Goal: Task Accomplishment & Management: Use online tool/utility

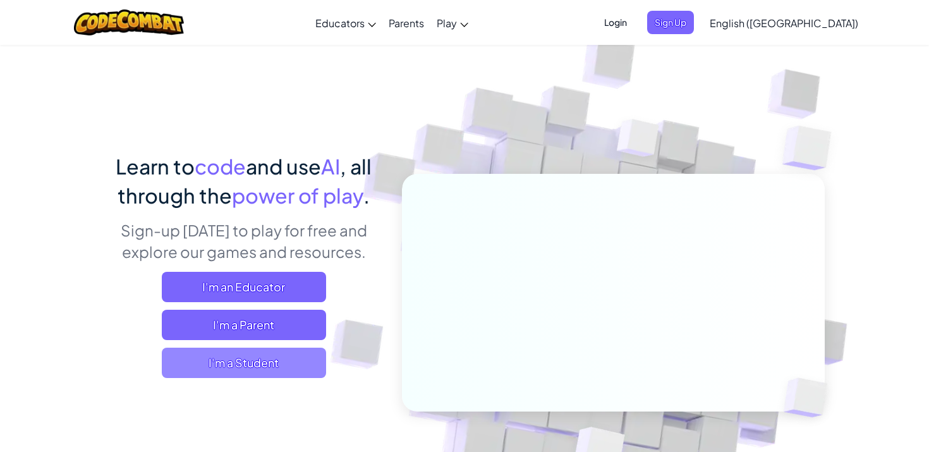
click at [239, 368] on span "I'm a Student" at bounding box center [244, 362] width 164 height 30
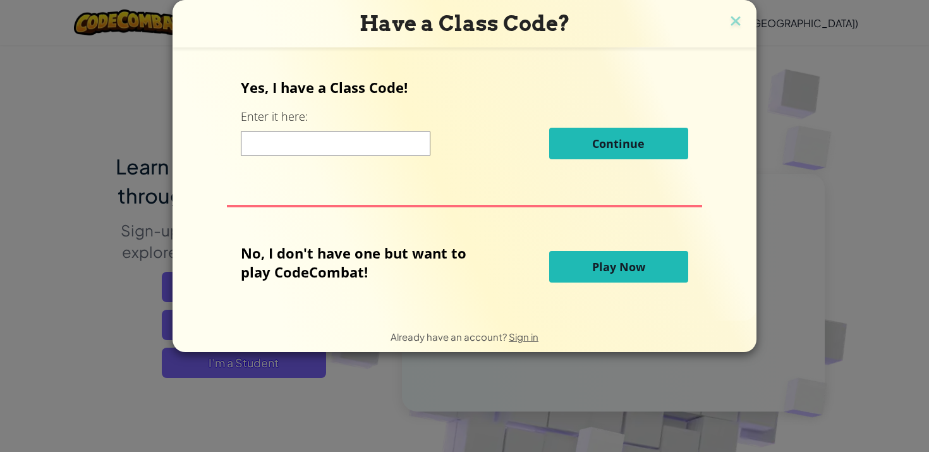
click at [613, 253] on button "Play Now" at bounding box center [618, 267] width 139 height 32
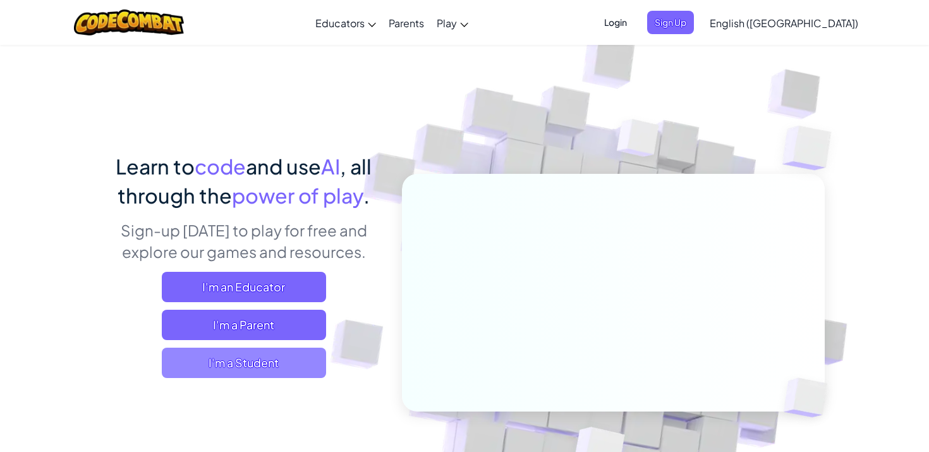
click at [232, 371] on span "I'm a Student" at bounding box center [244, 362] width 164 height 30
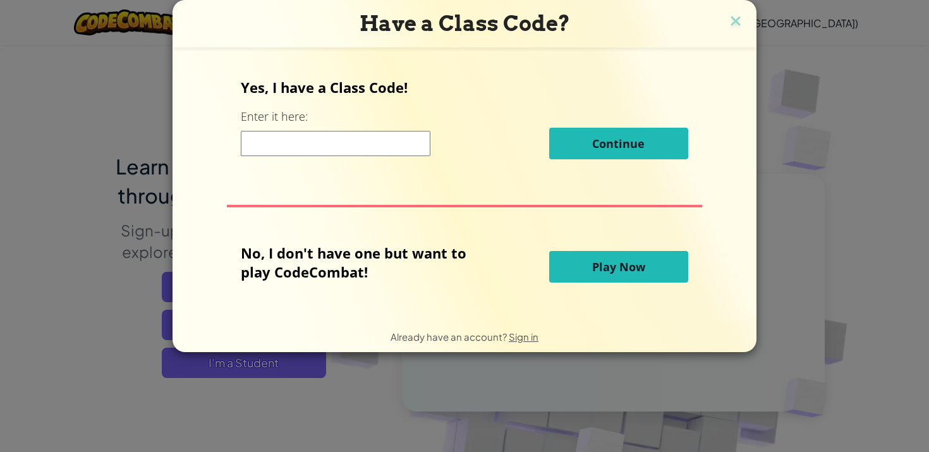
click at [644, 272] on button "Play Now" at bounding box center [618, 267] width 139 height 32
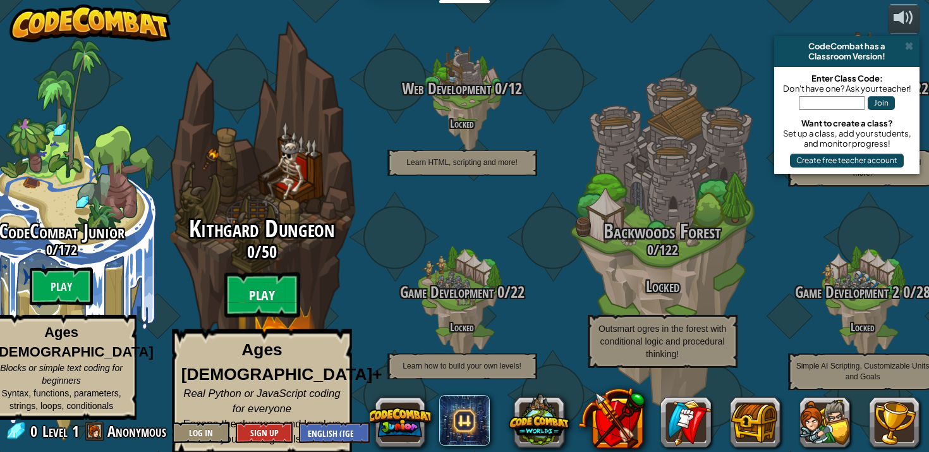
click at [268, 299] on btn "Play" at bounding box center [262, 294] width 76 height 45
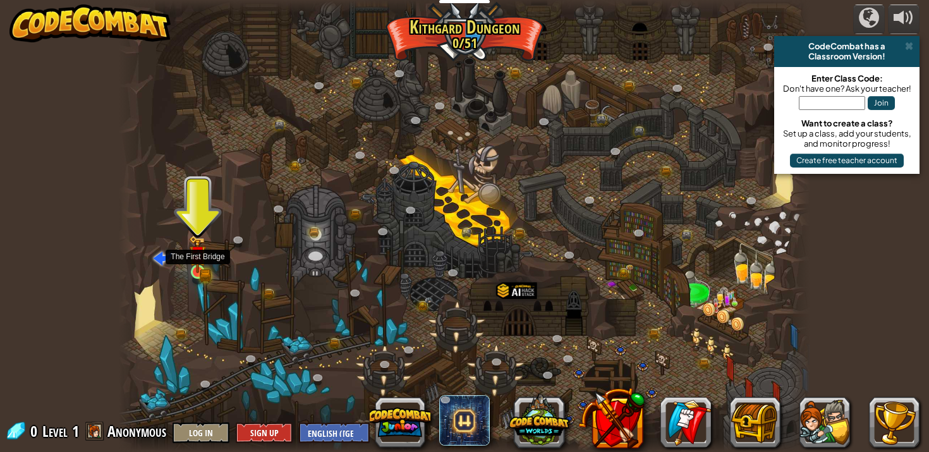
click at [194, 265] on img at bounding box center [197, 253] width 17 height 37
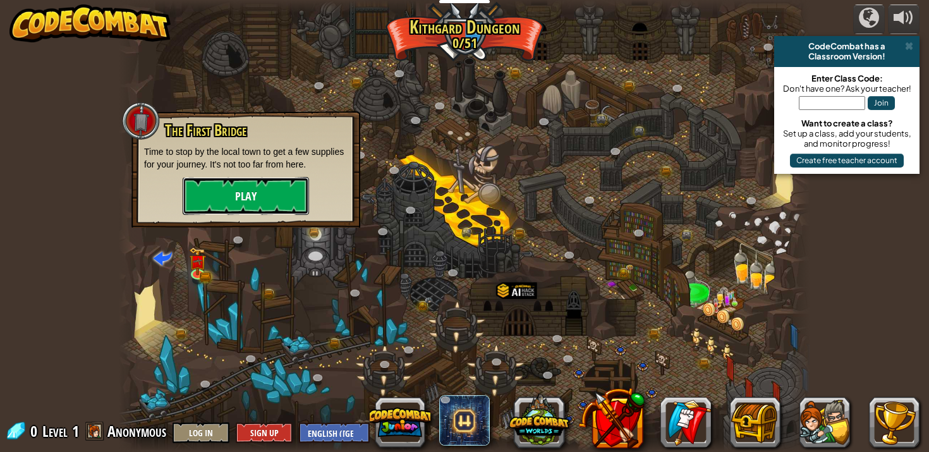
click at [221, 201] on button "Play" at bounding box center [246, 196] width 126 height 38
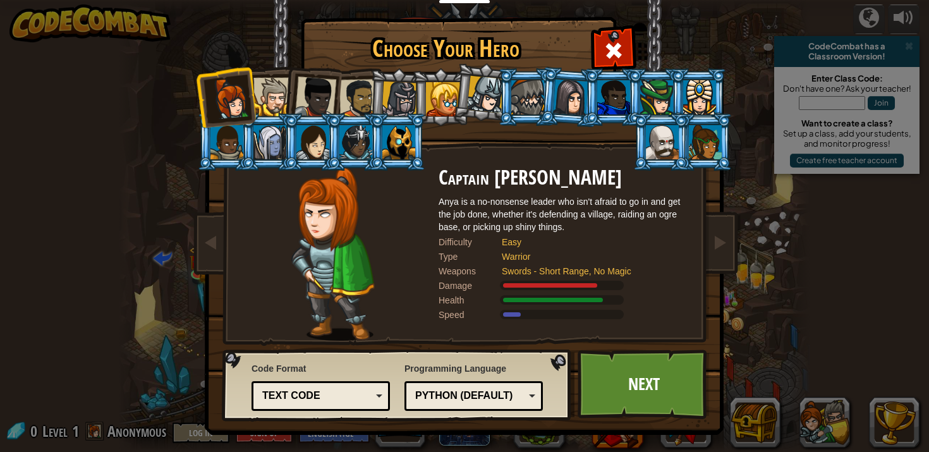
click at [274, 101] on div at bounding box center [272, 97] width 39 height 39
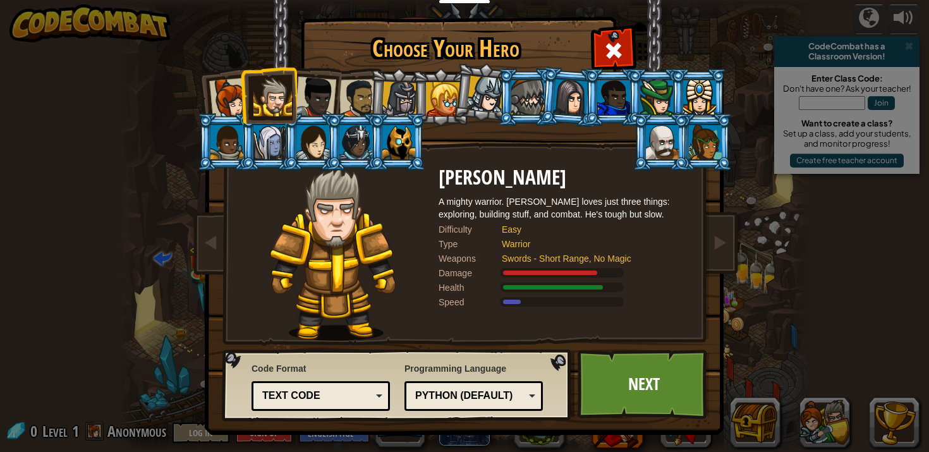
click at [327, 95] on div at bounding box center [315, 97] width 42 height 42
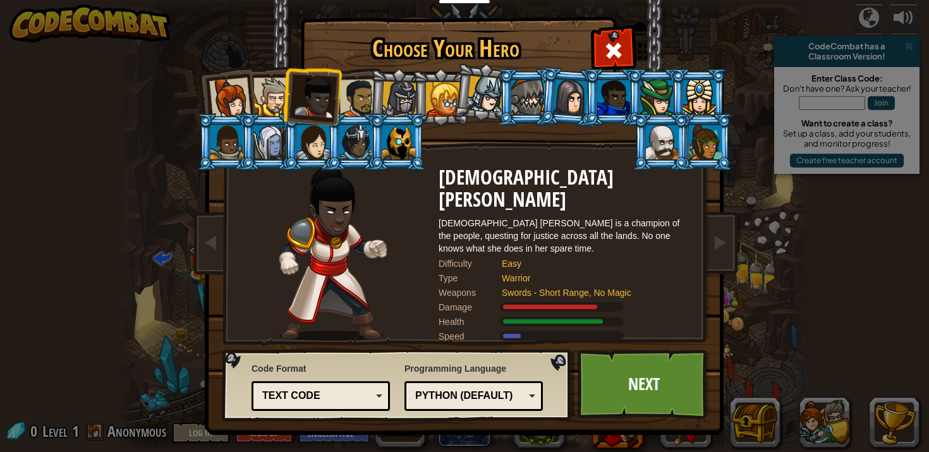
click at [240, 104] on div at bounding box center [230, 99] width 42 height 42
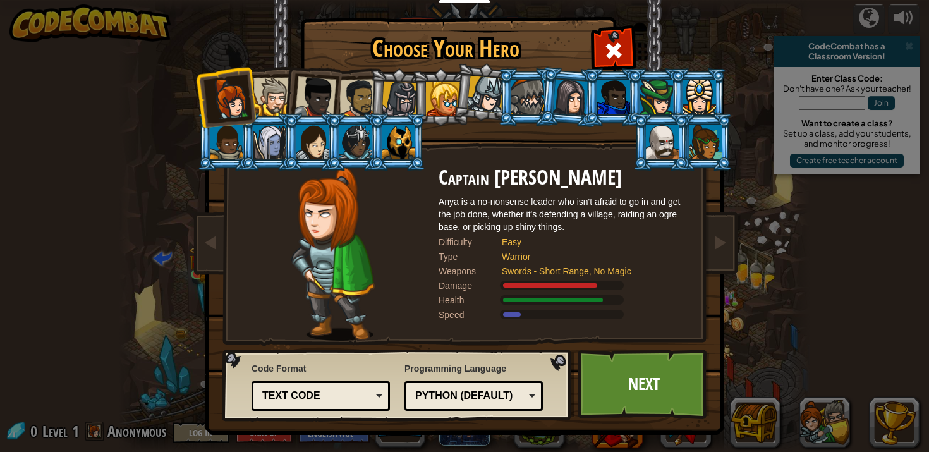
click at [349, 106] on div at bounding box center [358, 98] width 39 height 39
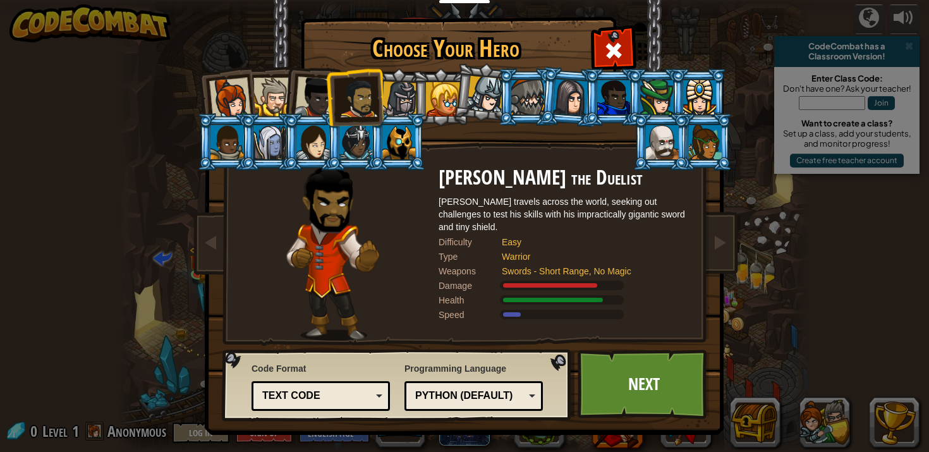
click at [402, 97] on div at bounding box center [400, 99] width 36 height 36
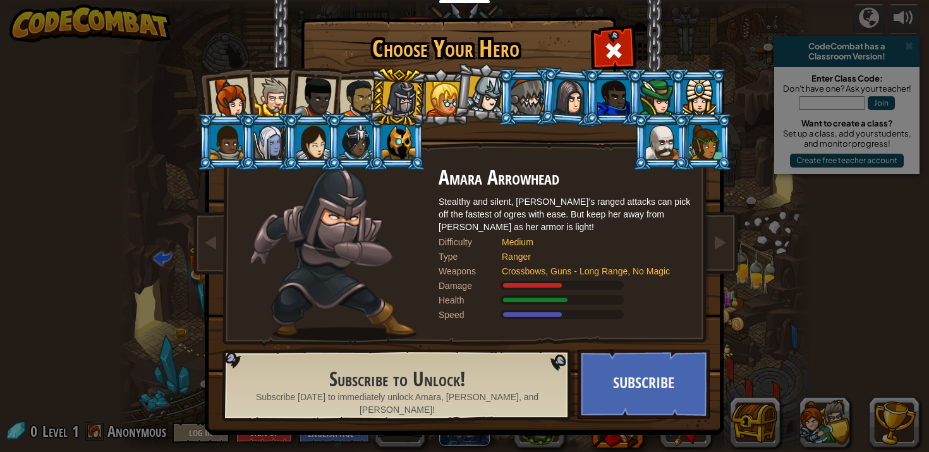
click at [398, 95] on div at bounding box center [400, 99] width 36 height 36
click at [431, 95] on div at bounding box center [443, 99] width 34 height 34
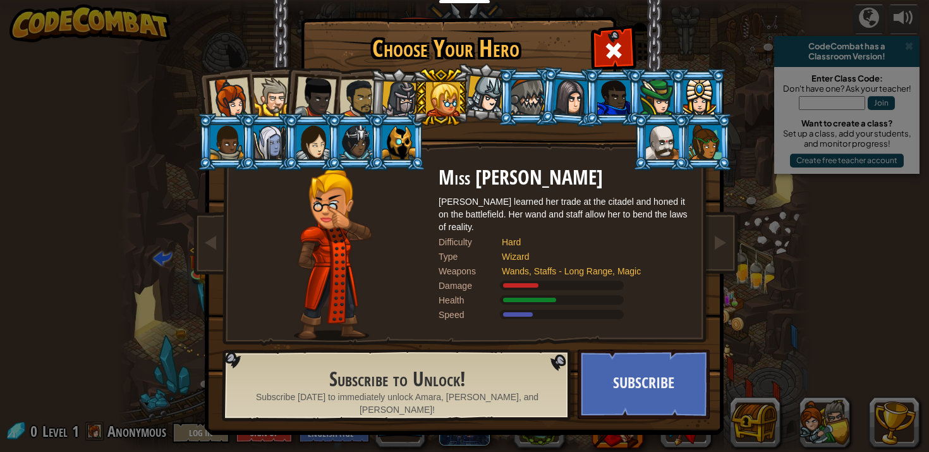
click at [519, 88] on div at bounding box center [527, 97] width 33 height 34
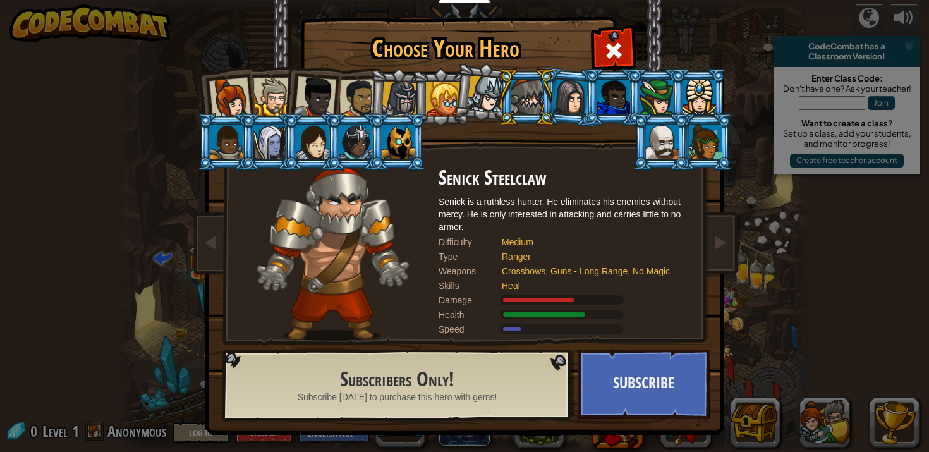
click at [328, 106] on div at bounding box center [315, 97] width 42 height 42
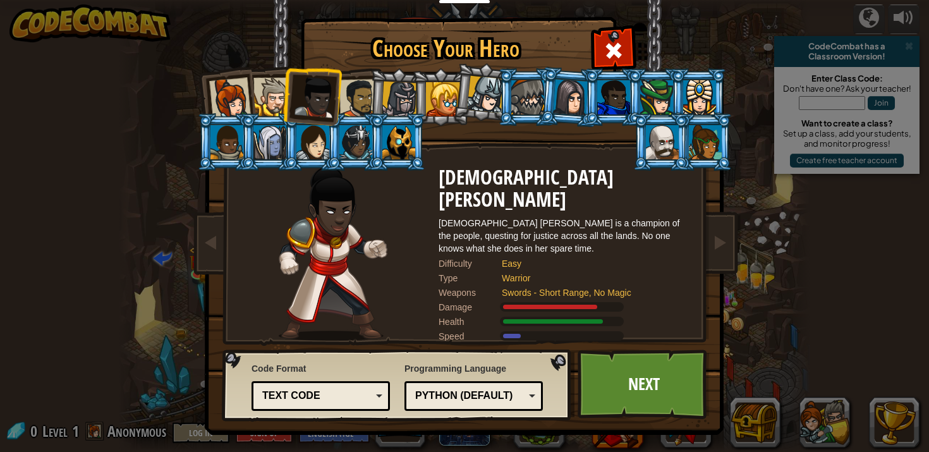
click at [363, 98] on div at bounding box center [358, 98] width 39 height 39
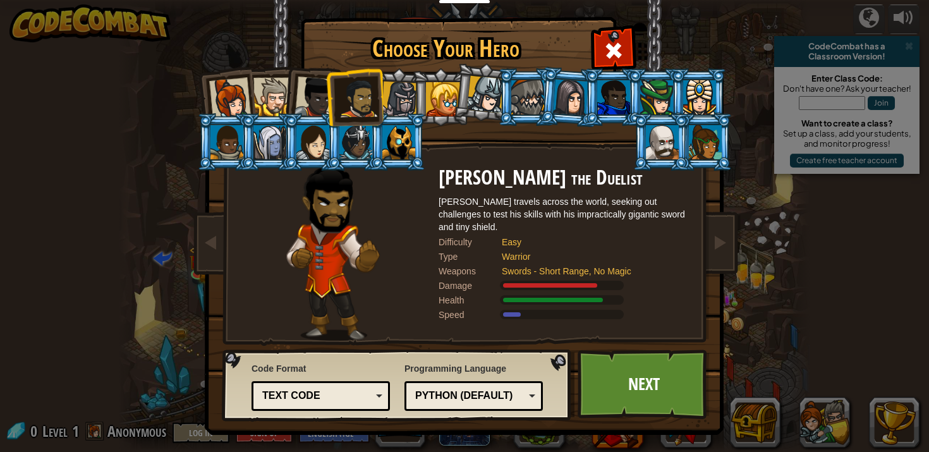
click at [311, 101] on div at bounding box center [315, 97] width 42 height 42
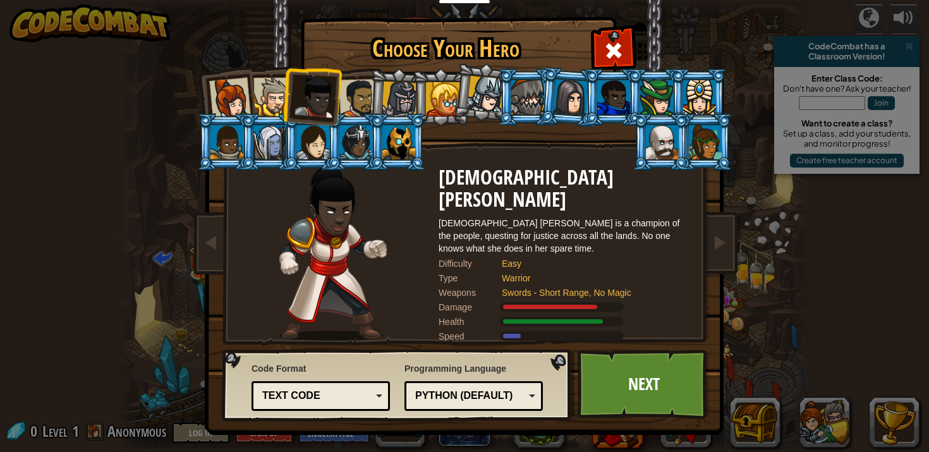
click at [280, 99] on div at bounding box center [272, 97] width 39 height 39
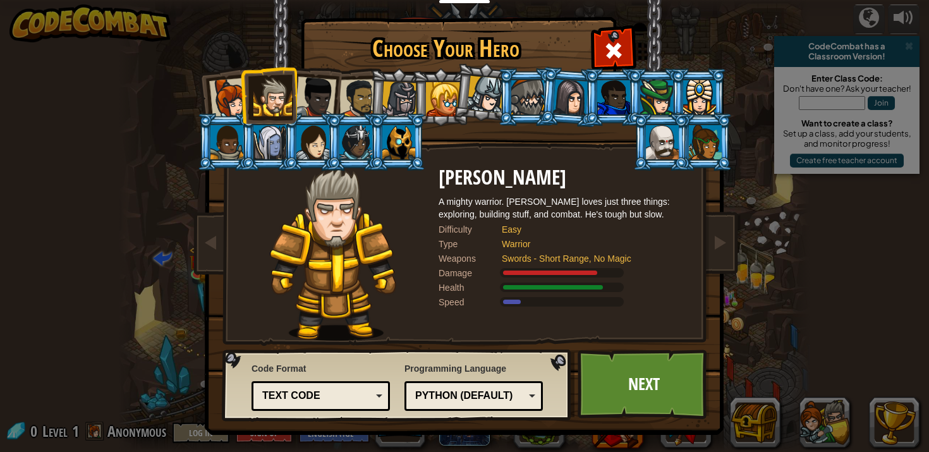
click at [253, 100] on div at bounding box center [272, 97] width 39 height 39
click at [234, 104] on div at bounding box center [230, 99] width 42 height 42
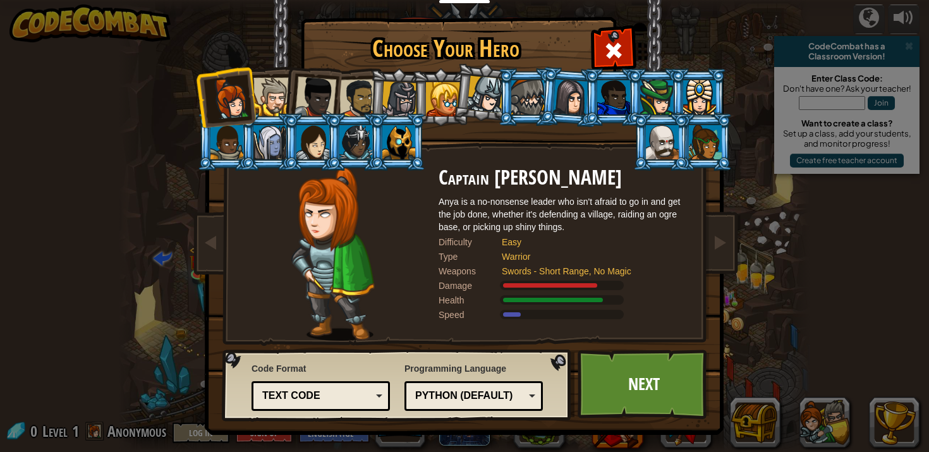
click at [332, 93] on div at bounding box center [315, 97] width 42 height 42
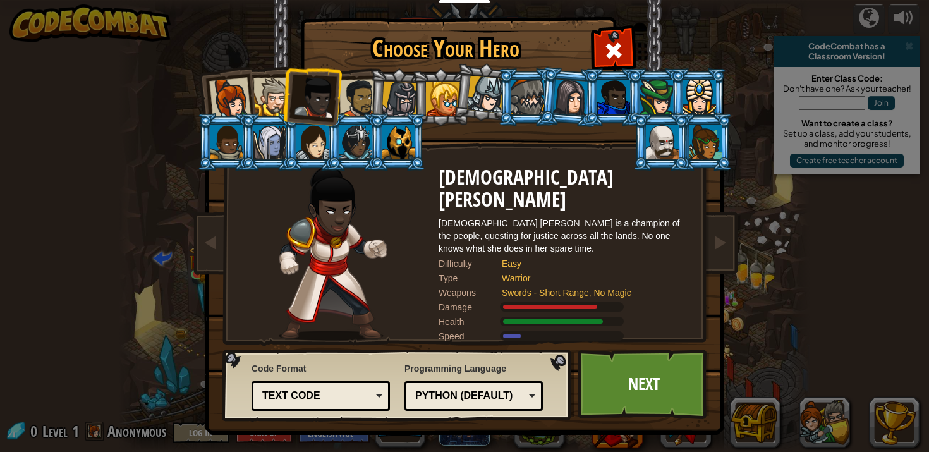
click at [344, 93] on div at bounding box center [358, 98] width 39 height 39
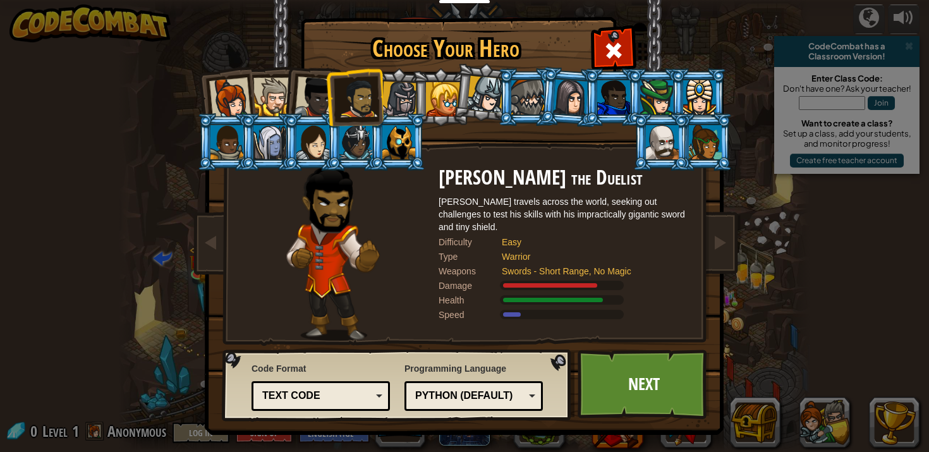
click at [404, 95] on div at bounding box center [400, 99] width 36 height 36
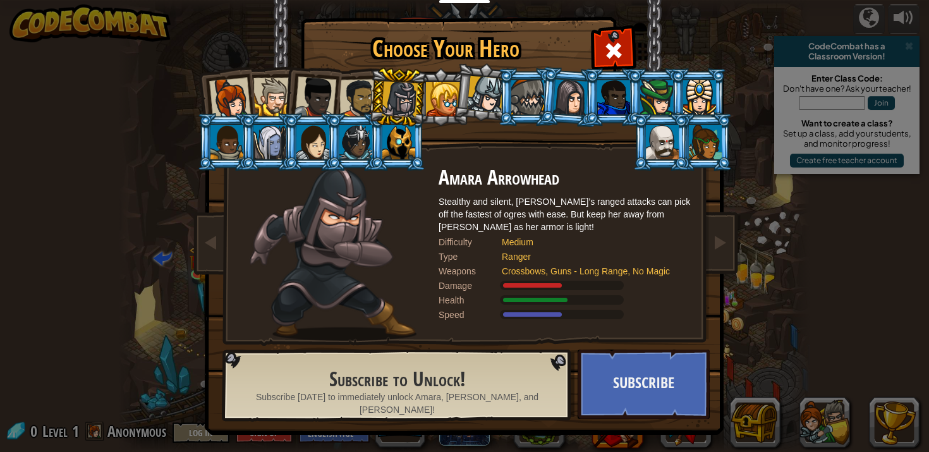
click at [373, 147] on li at bounding box center [397, 141] width 57 height 57
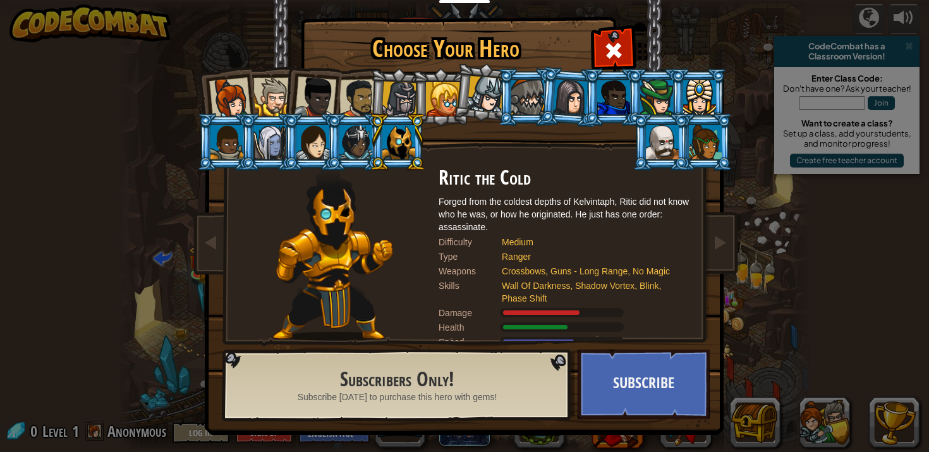
click at [337, 94] on li at bounding box center [311, 95] width 62 height 62
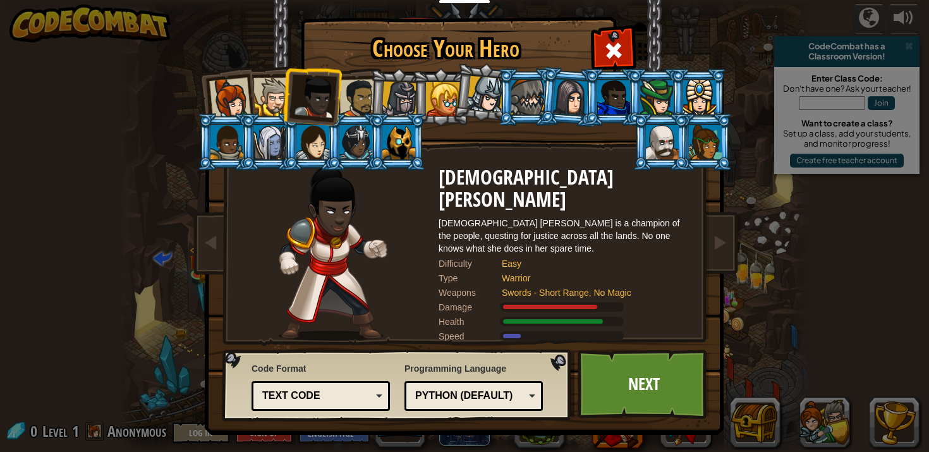
click at [324, 138] on div at bounding box center [312, 142] width 33 height 34
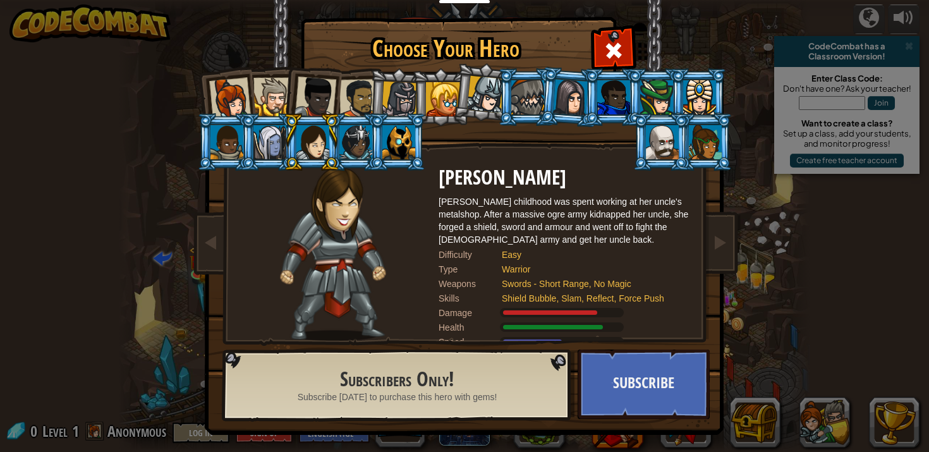
click at [335, 83] on li at bounding box center [311, 95] width 62 height 62
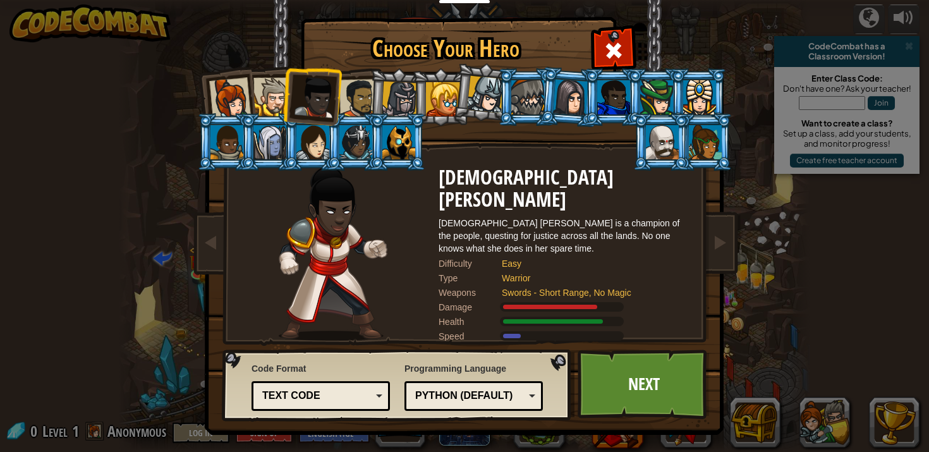
click at [353, 90] on div at bounding box center [358, 98] width 39 height 39
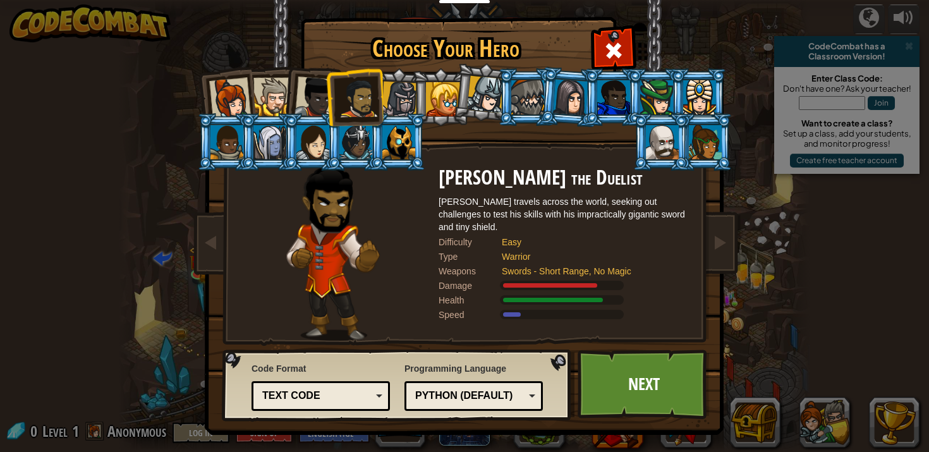
click at [316, 95] on div at bounding box center [315, 97] width 42 height 42
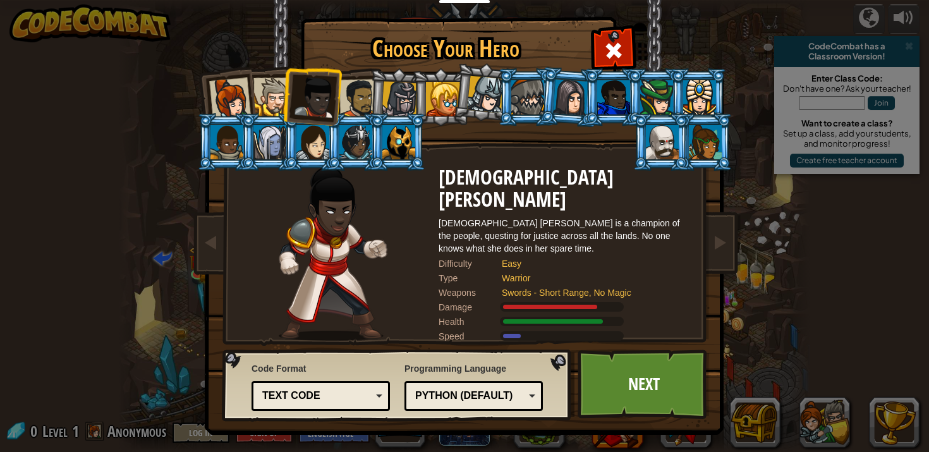
click at [267, 107] on div at bounding box center [272, 97] width 39 height 39
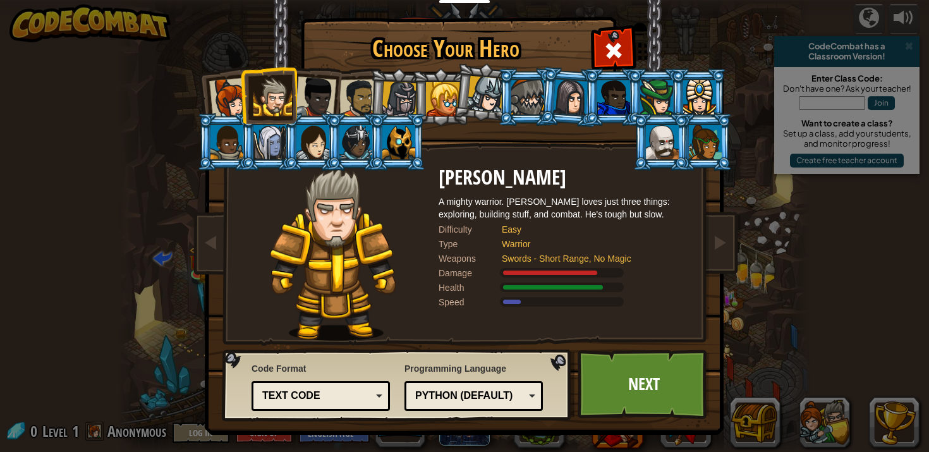
click at [237, 109] on div at bounding box center [230, 99] width 42 height 42
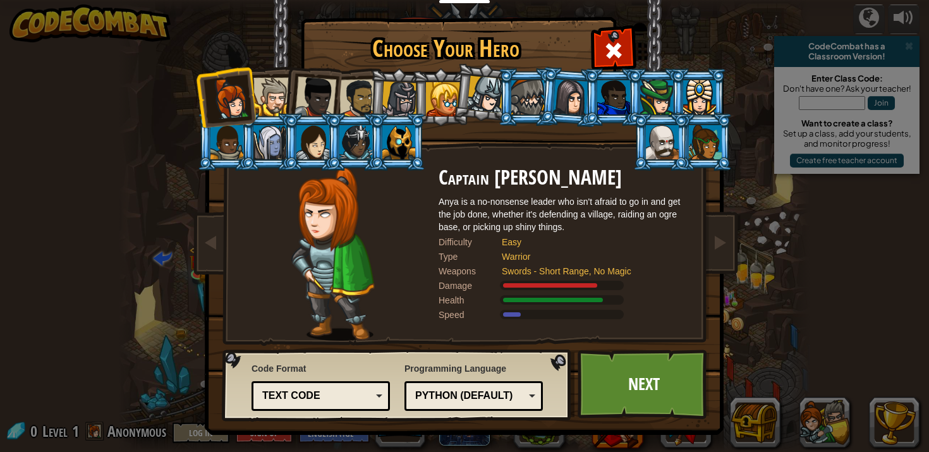
click at [345, 97] on div at bounding box center [358, 98] width 39 height 39
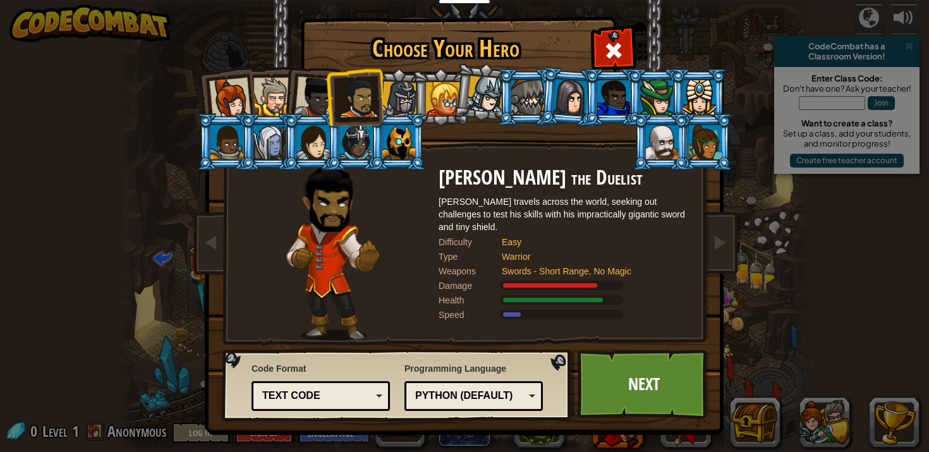
click at [286, 93] on li at bounding box center [311, 95] width 62 height 62
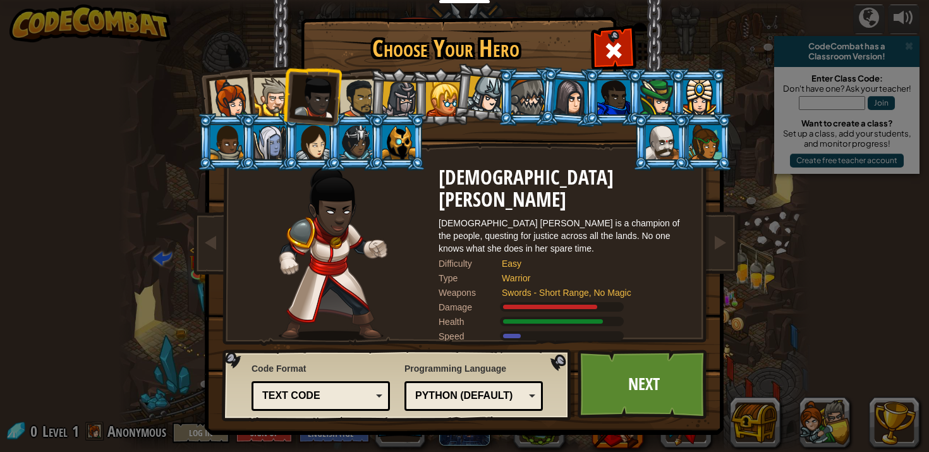
click at [341, 97] on div at bounding box center [358, 98] width 39 height 39
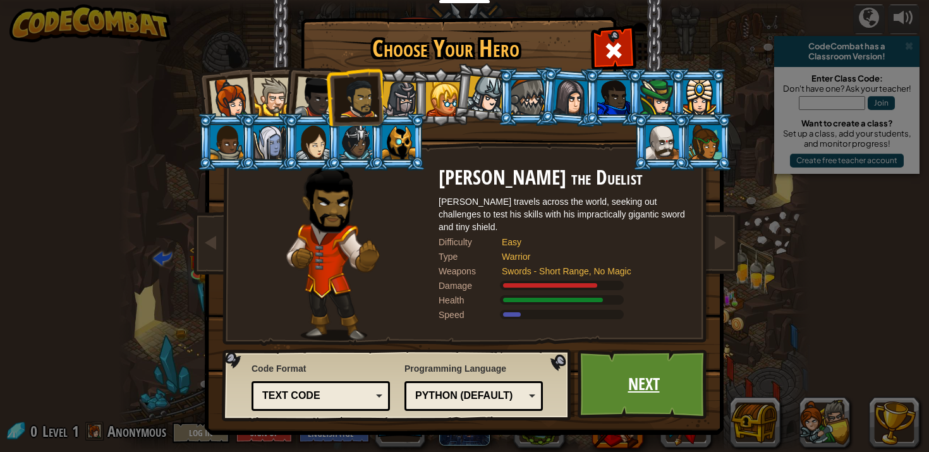
click at [657, 375] on link "Next" at bounding box center [643, 383] width 132 height 69
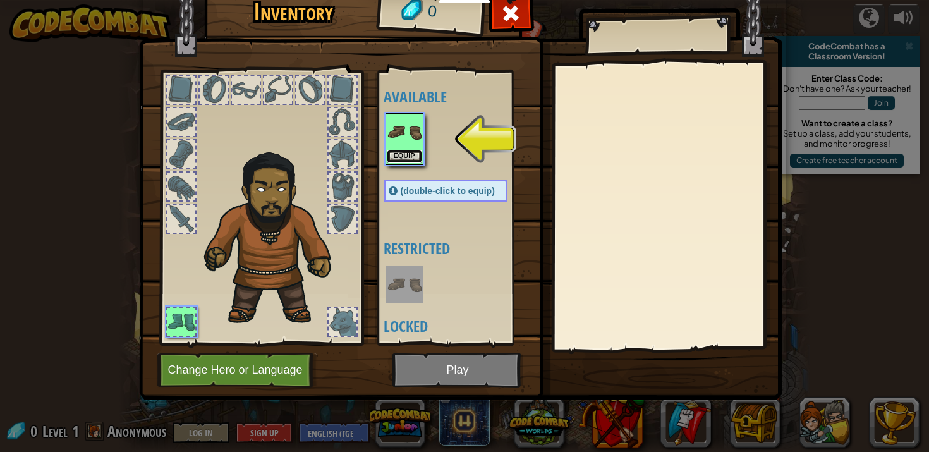
click at [416, 161] on button "Equip" at bounding box center [404, 156] width 35 height 13
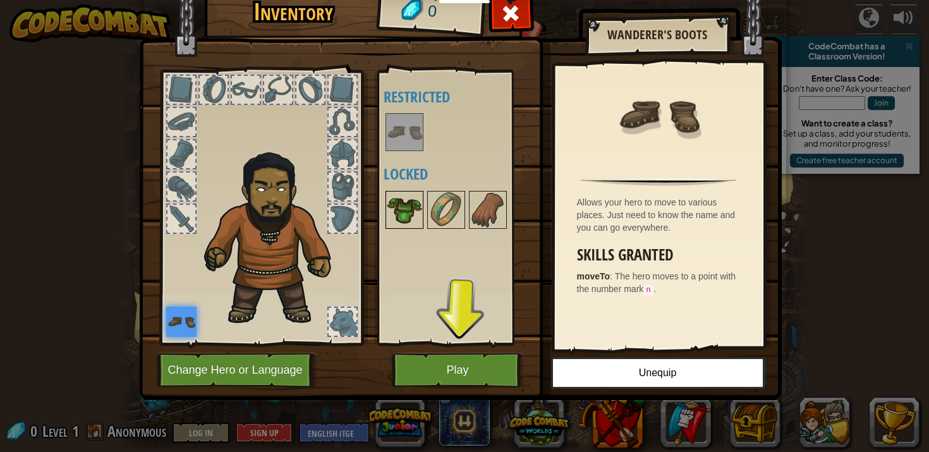
click at [415, 222] on img at bounding box center [404, 209] width 35 height 35
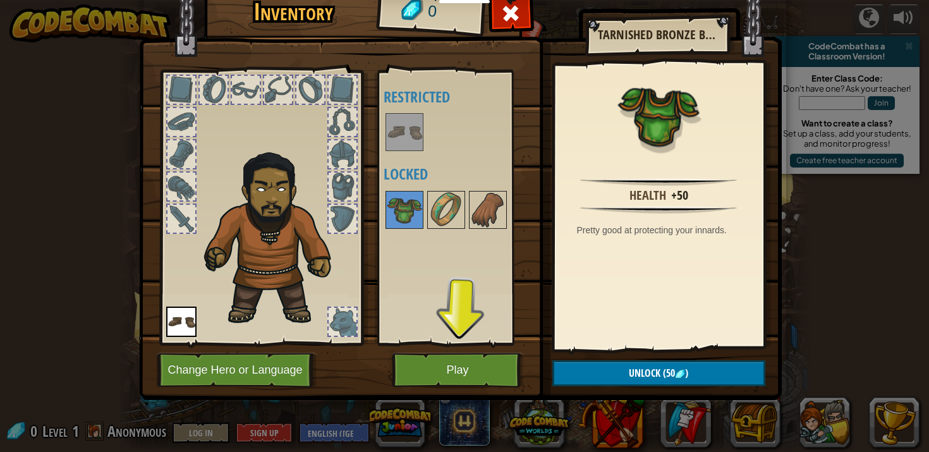
click at [400, 145] on img at bounding box center [404, 131] width 35 height 35
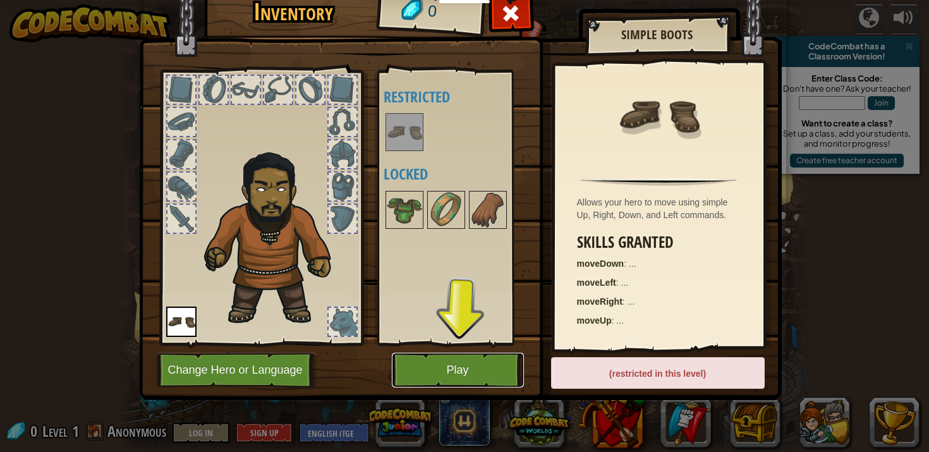
click at [448, 359] on button "Play" at bounding box center [458, 370] width 132 height 35
click at [461, 374] on button "Play" at bounding box center [458, 370] width 132 height 35
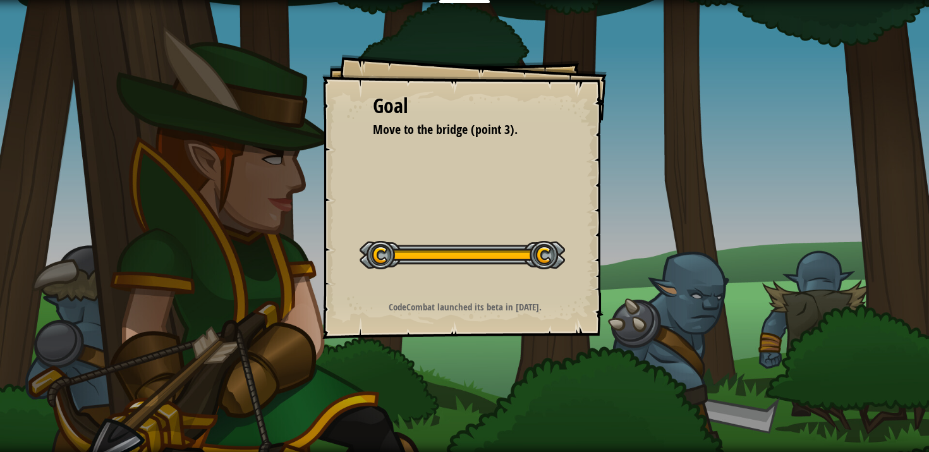
click at [495, 243] on div at bounding box center [461, 255] width 205 height 28
click at [529, 202] on div "Goal Move to the bridge (point 3). Start Level Error loading from server. Try r…" at bounding box center [464, 196] width 284 height 284
click at [529, 199] on div "Goal Move to the bridge (point 3). Start Level Error loading from server. Try r…" at bounding box center [464, 196] width 284 height 284
click at [529, 198] on div "Goal Move to the bridge (point 3). Start Level Error loading from server. Try r…" at bounding box center [464, 196] width 284 height 284
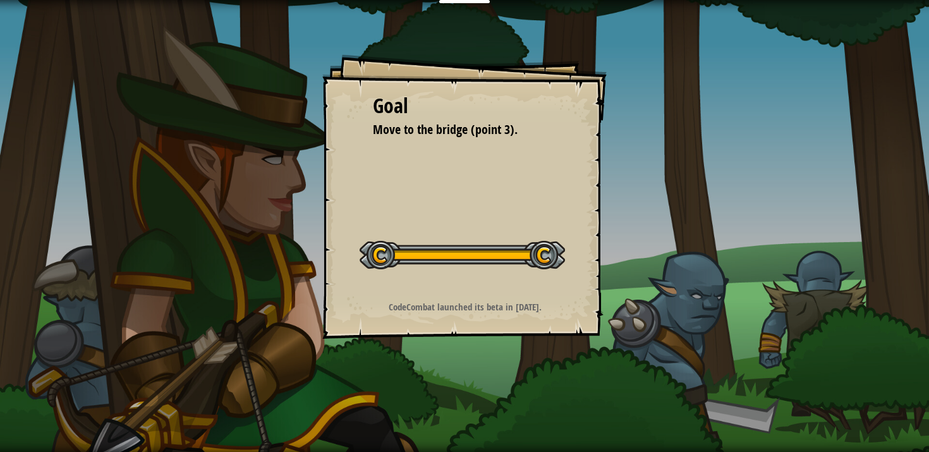
click at [529, 198] on div "Goal Move to the bridge (point 3). Start Level Error loading from server. Try r…" at bounding box center [464, 196] width 284 height 284
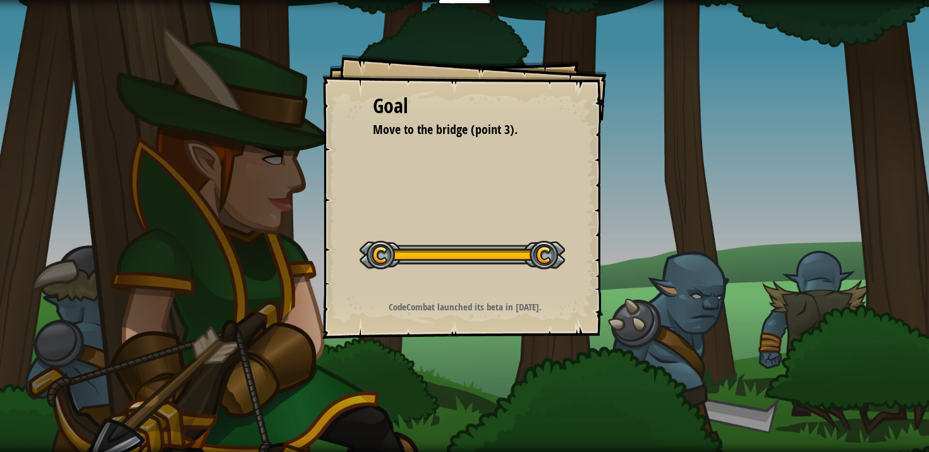
click at [529, 200] on div "Goal Move to the bridge (point 3). Start Level Error loading from server. Try r…" at bounding box center [464, 196] width 284 height 284
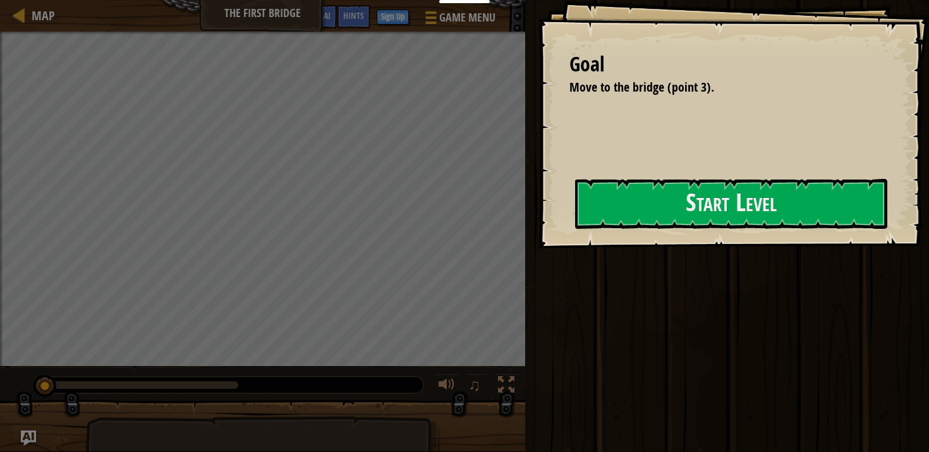
click at [538, 200] on div "Goal Move to the bridge (point 3). Start Level Error loading from server. Try r…" at bounding box center [733, 124] width 391 height 248
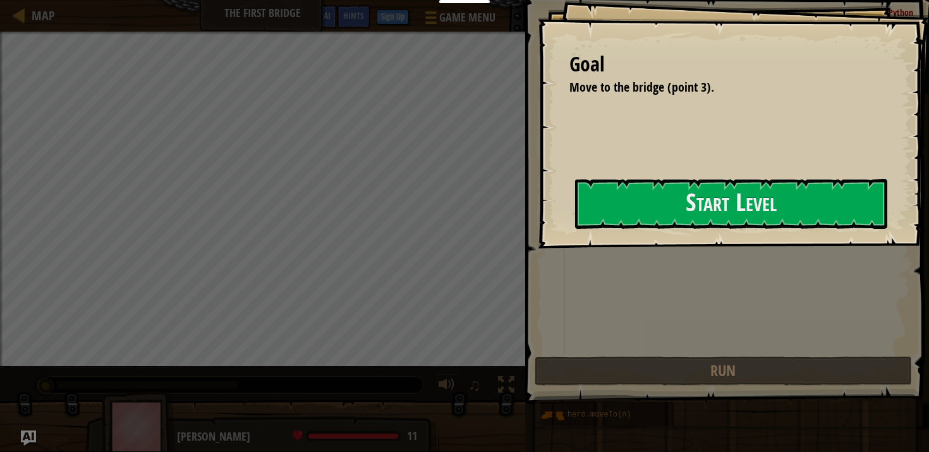
click at [538, 200] on div "Goal Move to the bridge (point 3). Start Level Error loading from server. Try r…" at bounding box center [733, 124] width 391 height 248
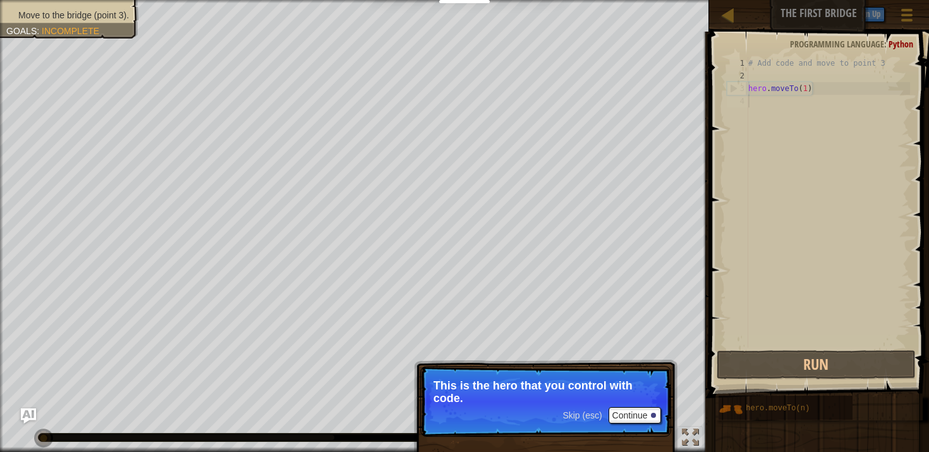
click at [588, 371] on p "Skip (esc) Continue This is the hero that you control with code." at bounding box center [545, 401] width 251 height 71
click at [651, 405] on p "Skip (esc) Continue This is the hero that you control with code." at bounding box center [545, 401] width 251 height 71
click at [647, 414] on button "Continue" at bounding box center [634, 415] width 52 height 16
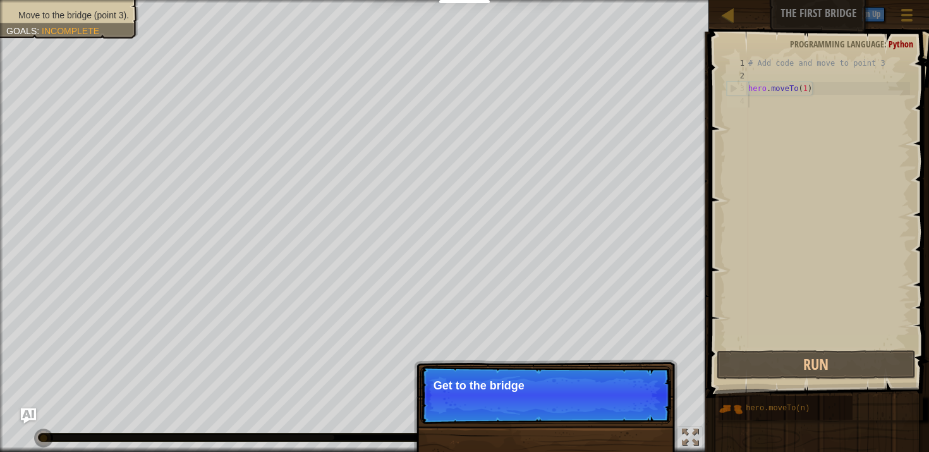
click at [647, 414] on p "Skip (esc) Continue Get to the bridge" at bounding box center [545, 395] width 251 height 58
click at [647, 414] on p "Skip (esc) Continue Get to the bridge by go" at bounding box center [545, 395] width 251 height 58
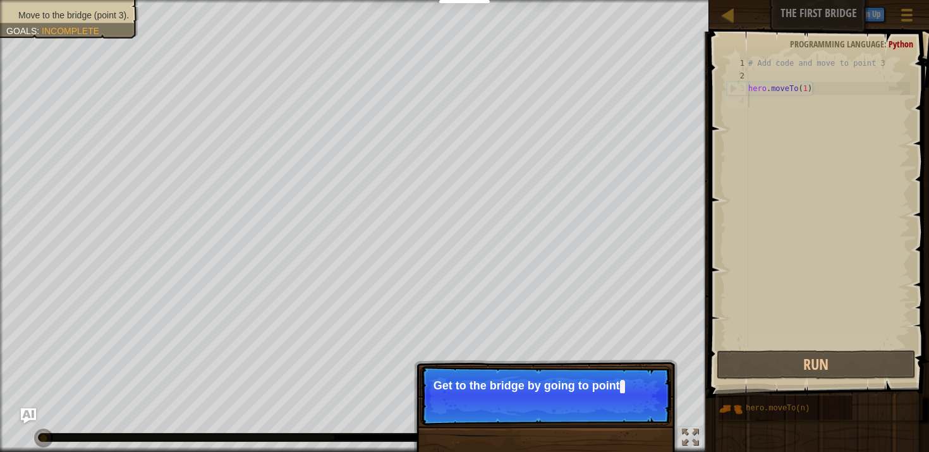
click at [647, 409] on p "Skip (esc) Continue Get to the bridge by going to point" at bounding box center [545, 395] width 251 height 59
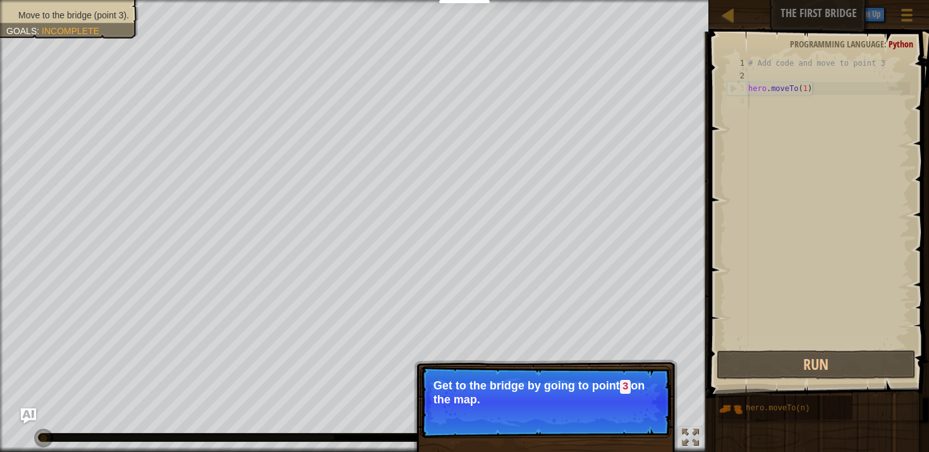
click at [646, 413] on p "Skip (esc) Continue Get to the bridge by going to point 3 on the map." at bounding box center [545, 402] width 251 height 72
click at [644, 418] on button "Continue" at bounding box center [634, 416] width 52 height 16
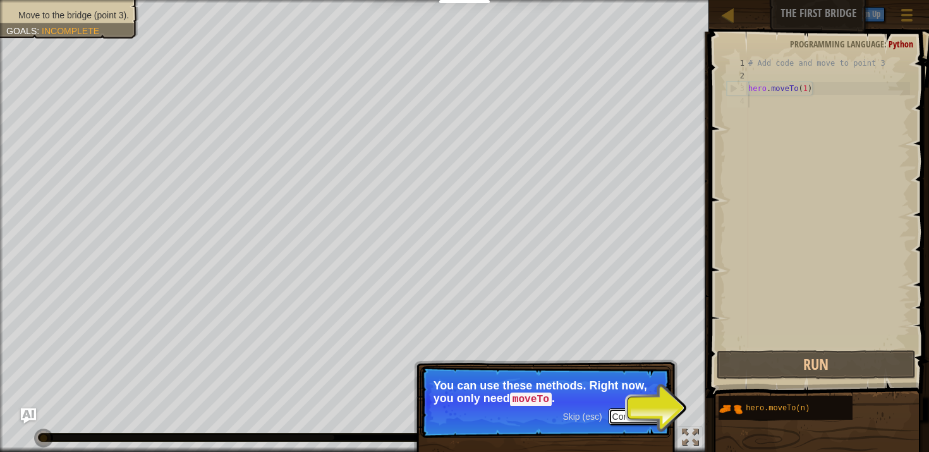
click at [625, 418] on button "Continue" at bounding box center [634, 416] width 52 height 16
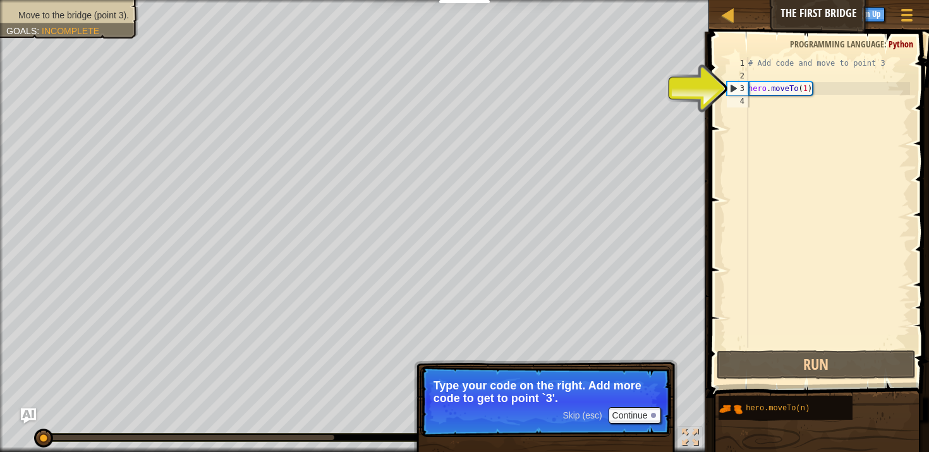
click at [648, 389] on p "Type your code on the right. Add more code to get to point `3'." at bounding box center [545, 391] width 224 height 25
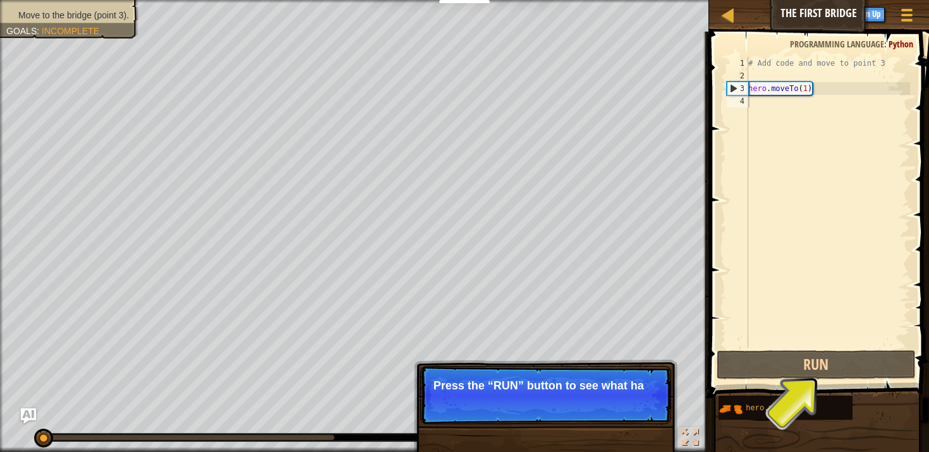
click at [646, 379] on p "Press the “RUN” button to see what ha" at bounding box center [545, 385] width 224 height 13
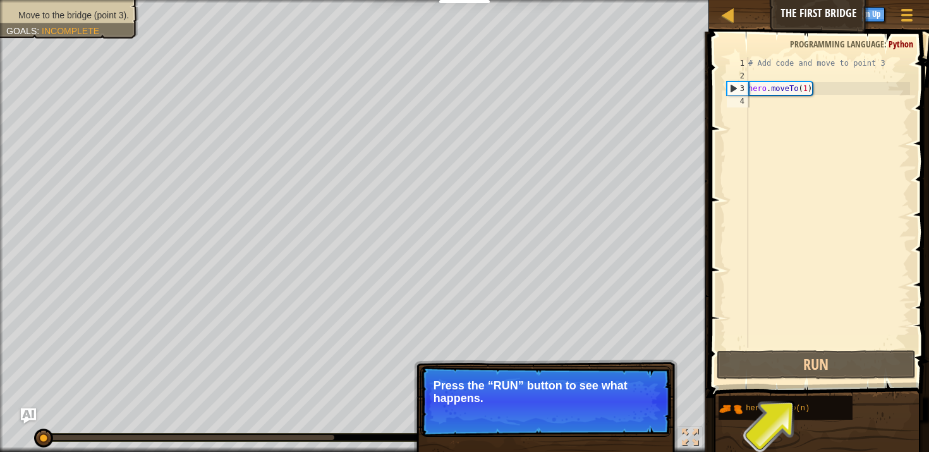
click at [636, 413] on button "Continue" at bounding box center [634, 415] width 52 height 16
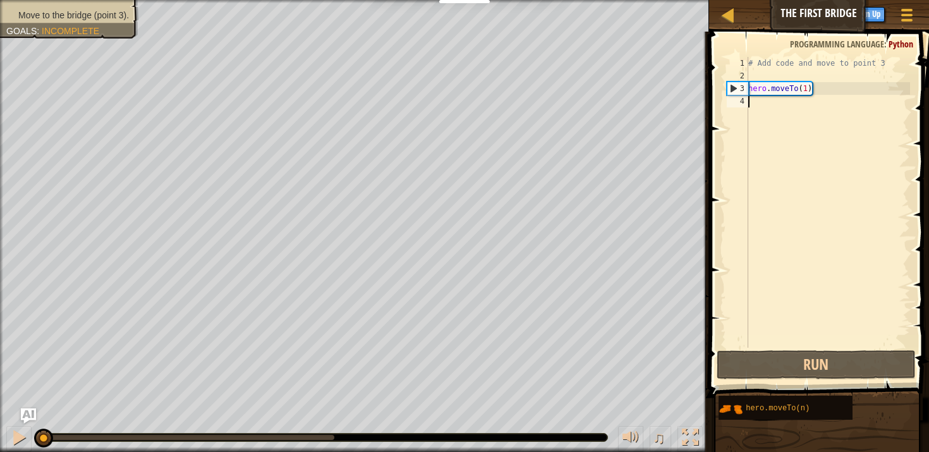
click at [809, 88] on div "# Add code and move to point 3 hero . moveTo ( 1 )" at bounding box center [827, 215] width 164 height 316
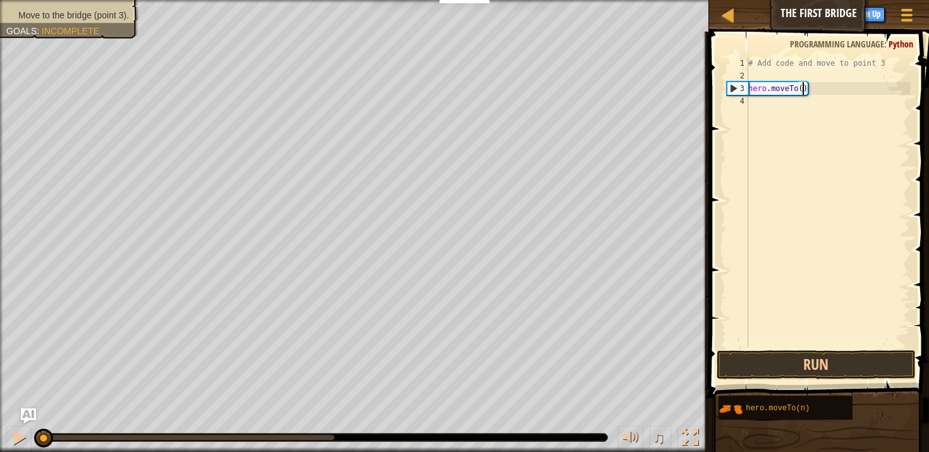
scroll to position [6, 4]
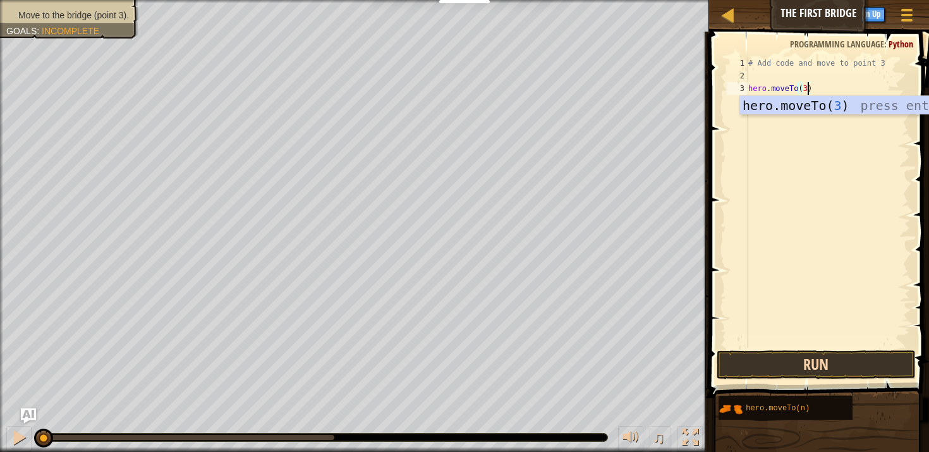
type textarea "hero.moveTo(3)"
click at [795, 358] on button "Run" at bounding box center [815, 364] width 199 height 29
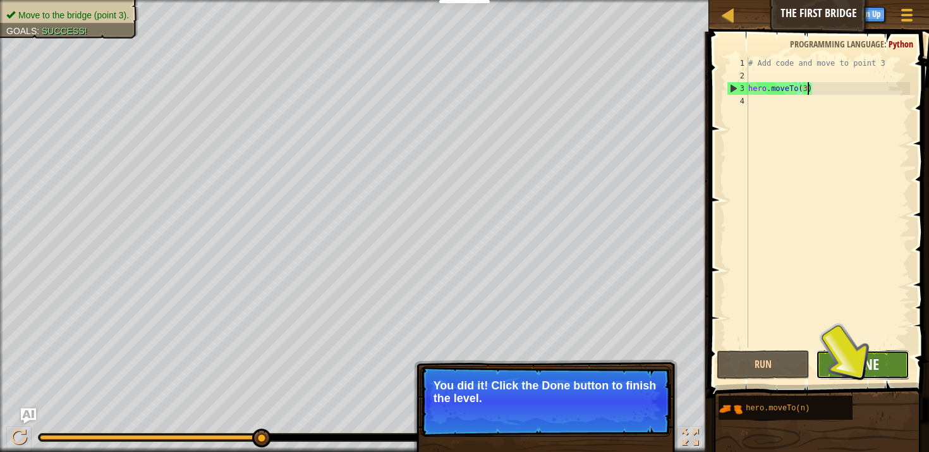
click at [869, 366] on span "Done" at bounding box center [862, 364] width 33 height 20
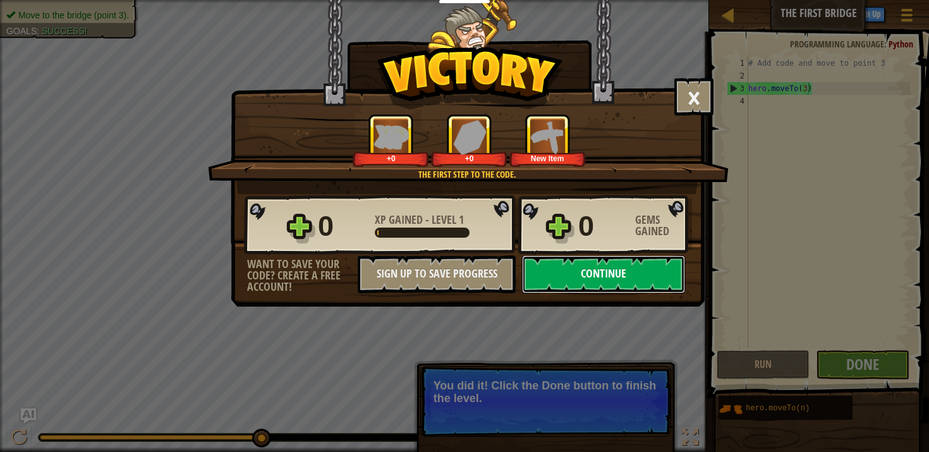
click at [646, 274] on button "Continue" at bounding box center [603, 274] width 163 height 38
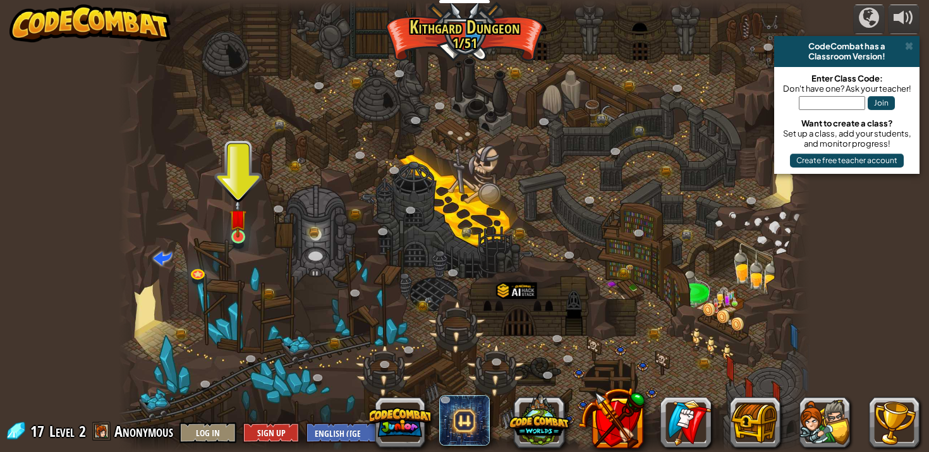
click at [236, 234] on img at bounding box center [237, 217] width 17 height 39
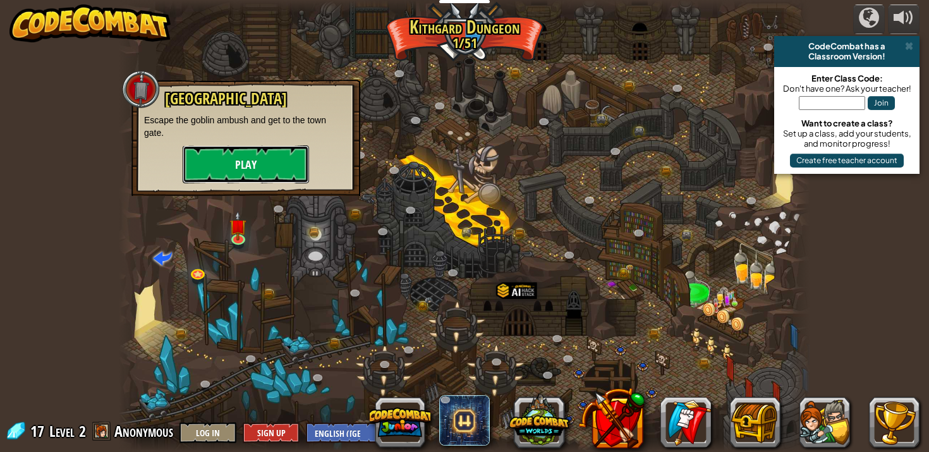
click at [273, 159] on button "Play" at bounding box center [246, 164] width 126 height 38
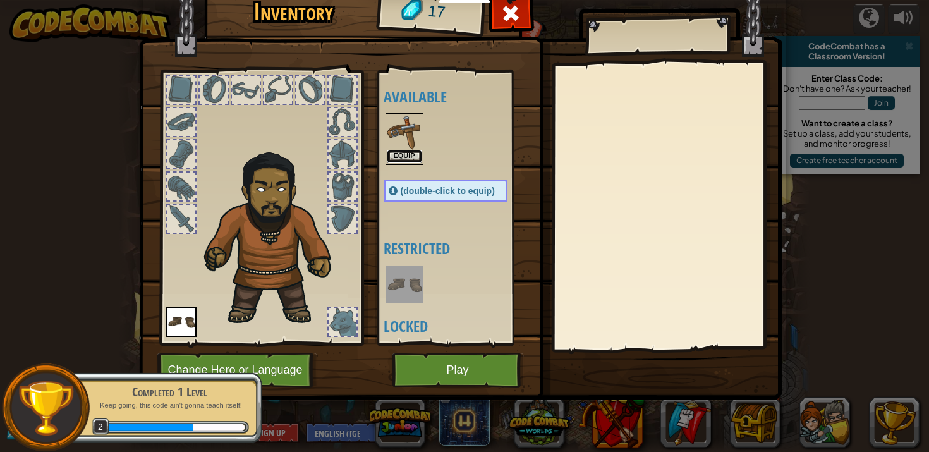
click at [403, 160] on button "Equip" at bounding box center [404, 156] width 35 height 13
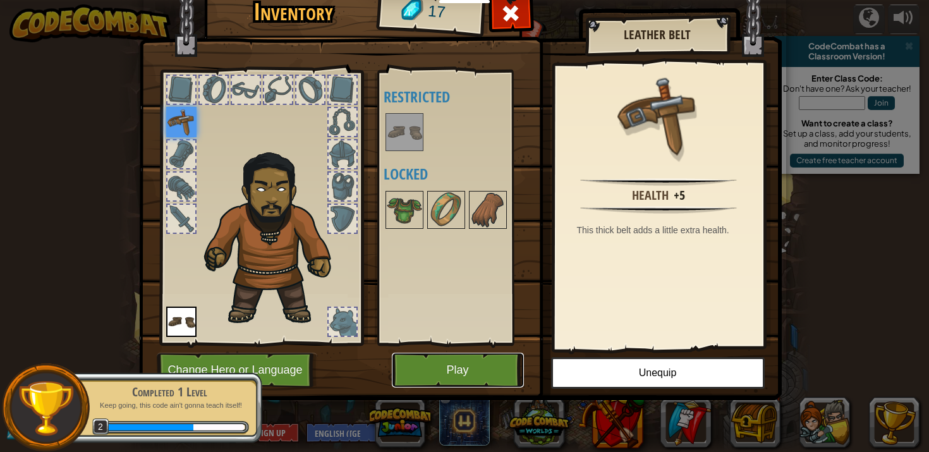
click at [476, 365] on button "Play" at bounding box center [458, 370] width 132 height 35
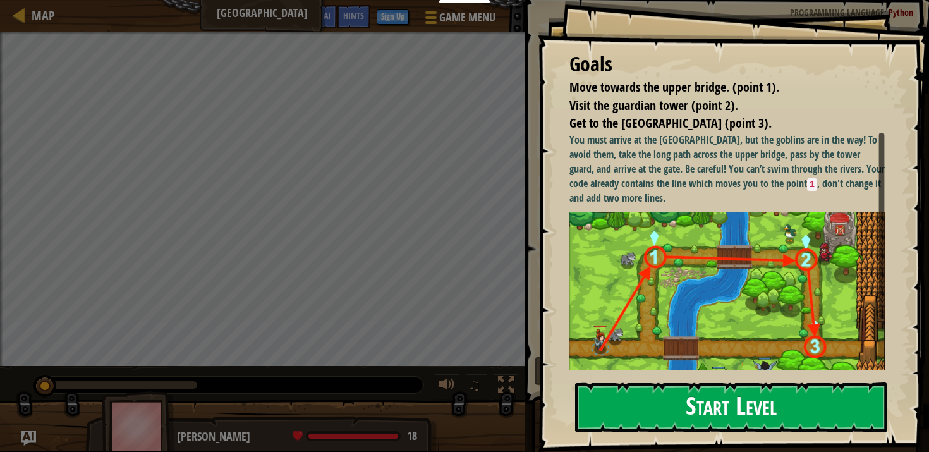
click at [658, 404] on button "Start Level" at bounding box center [731, 407] width 312 height 50
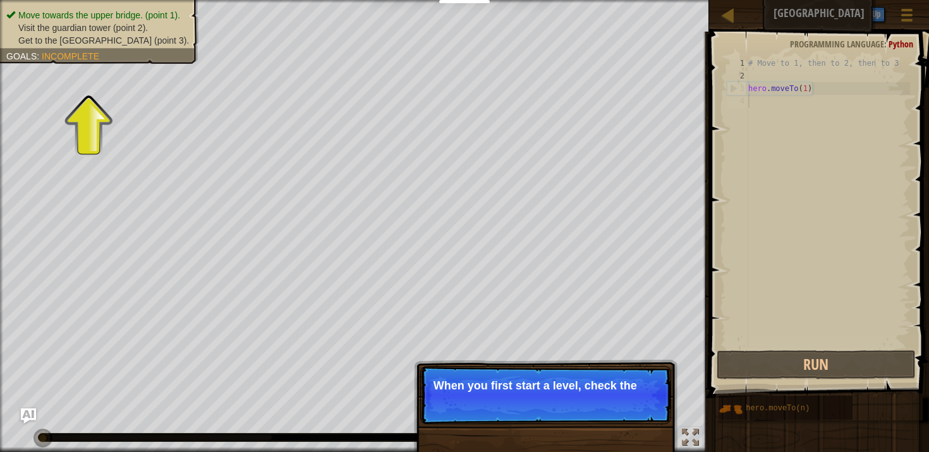
click at [615, 382] on p "When you first start a level, check the" at bounding box center [545, 385] width 224 height 13
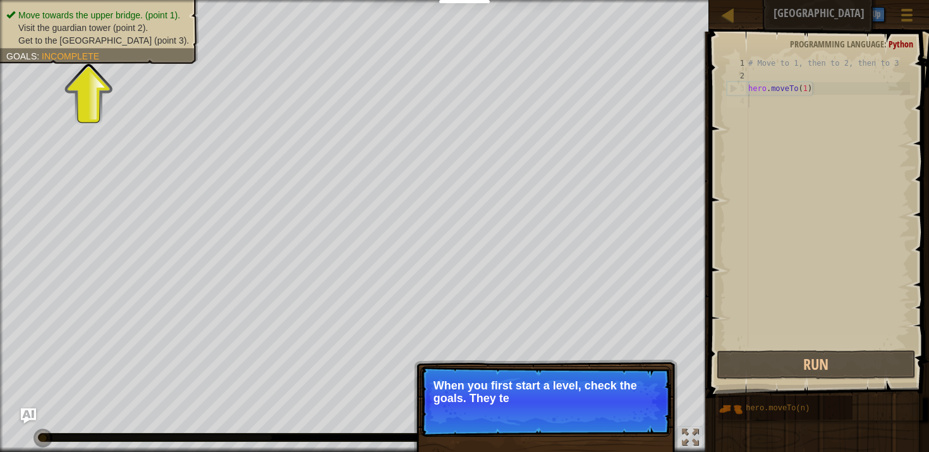
click at [610, 396] on p "When you first start a level, check the goals. They te" at bounding box center [545, 391] width 224 height 25
click at [609, 409] on p "Skip (esc) Continue When you first start a level, check the goals. They tell yo…" at bounding box center [545, 401] width 251 height 71
click at [611, 412] on button "Continue" at bounding box center [634, 415] width 52 height 16
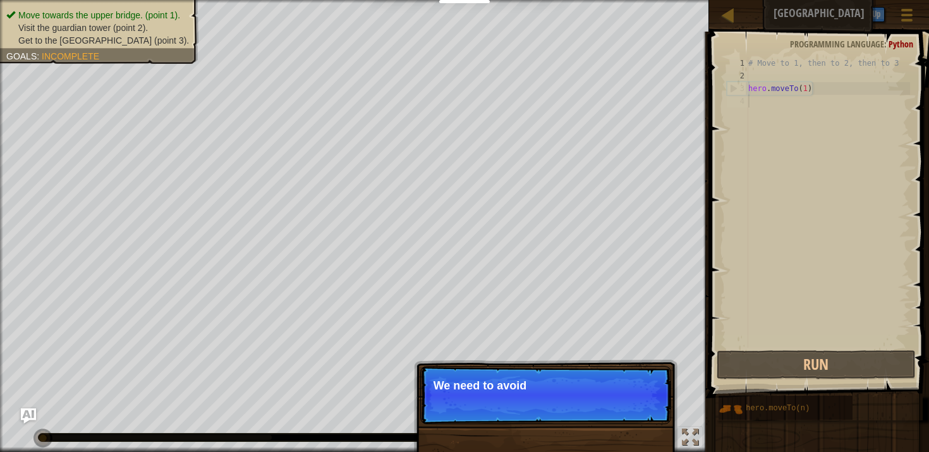
click at [611, 412] on p "Skip (esc) Continue We need to avoid" at bounding box center [545, 395] width 251 height 58
click at [611, 412] on p "Skip (esc) Continue We need to avoid the go" at bounding box center [545, 395] width 251 height 58
click at [611, 412] on p "Skip (esc) Continue We need to avoid the goblins' ambush." at bounding box center [545, 395] width 251 height 58
click at [639, 412] on p "Skip (esc) Continue We need to avoid the goblins' ambush." at bounding box center [545, 395] width 251 height 58
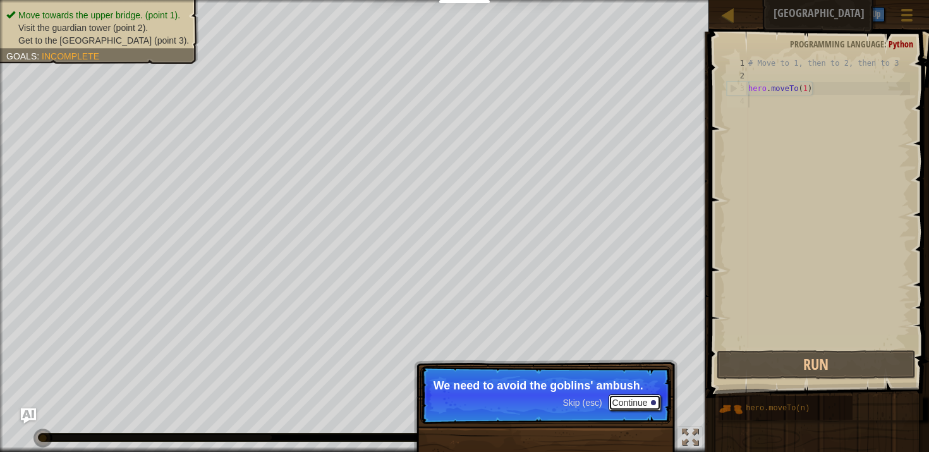
click at [639, 406] on button "Continue" at bounding box center [634, 402] width 52 height 16
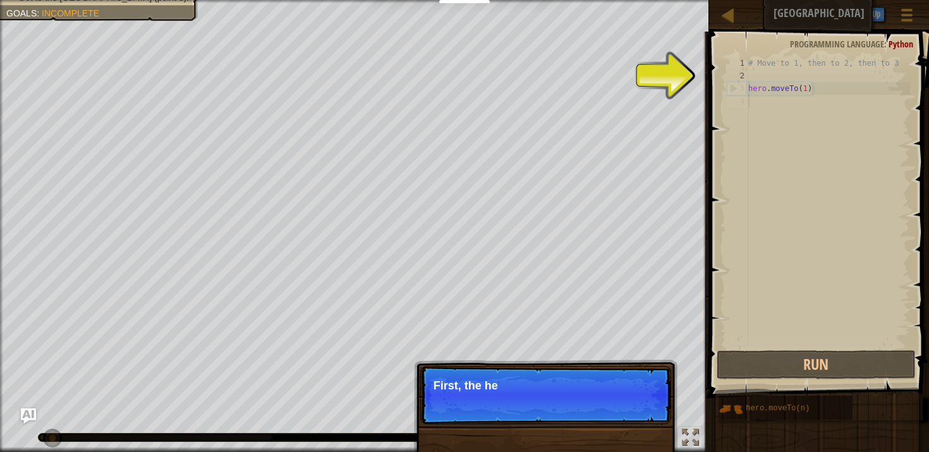
click at [639, 406] on p "Skip (esc) Continue First, the he" at bounding box center [545, 395] width 251 height 58
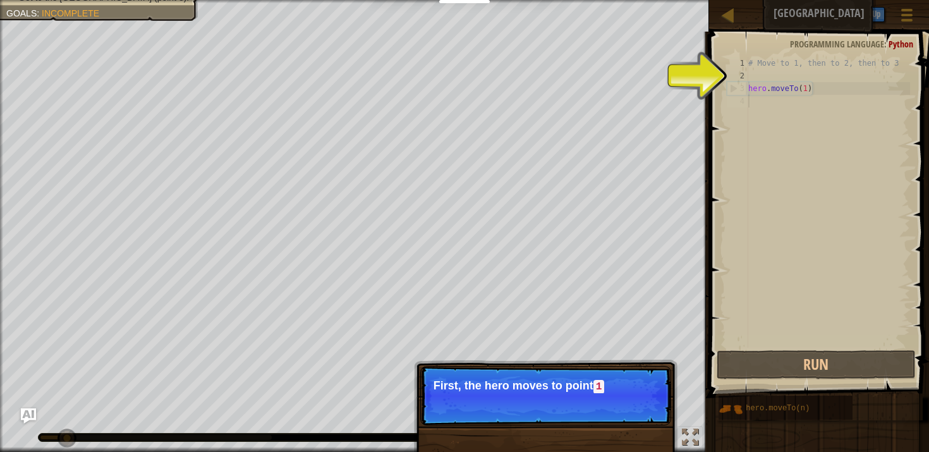
click at [639, 406] on p "Skip (esc) Continue First, the hero moves to point 1" at bounding box center [545, 395] width 251 height 59
click at [639, 406] on p "Skip (esc) Continue First, the hero moves to point 1 . It's al" at bounding box center [545, 395] width 251 height 59
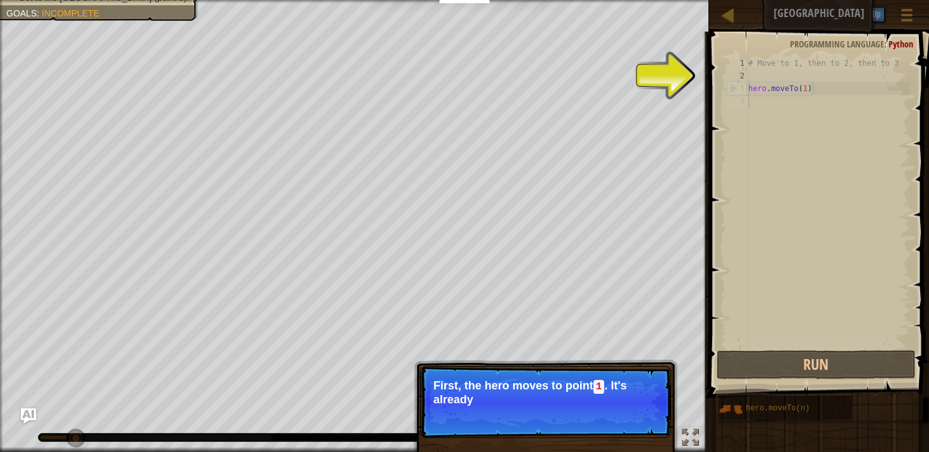
click at [639, 406] on p "Skip (esc) Continue First, the hero moves to point 1 . It's already" at bounding box center [545, 402] width 251 height 72
click at [639, 406] on p "Skip (esc) Continue First, the hero moves to point 1 . It's already in your cod…" at bounding box center [545, 402] width 251 height 72
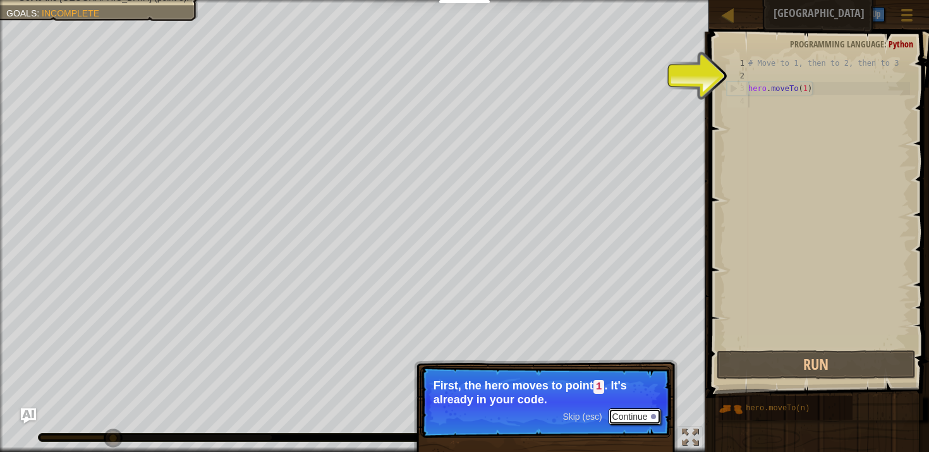
click at [639, 418] on button "Continue" at bounding box center [634, 416] width 52 height 16
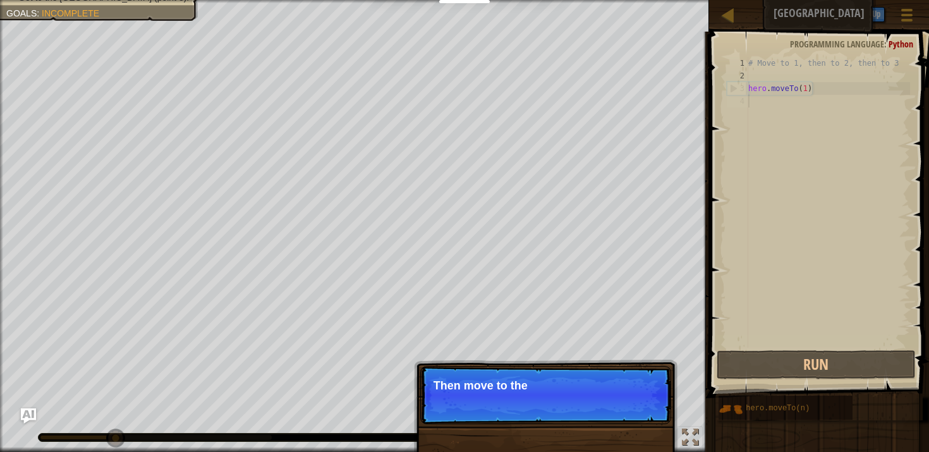
click at [639, 419] on p "Skip (esc) Continue Then move to the" at bounding box center [545, 395] width 251 height 58
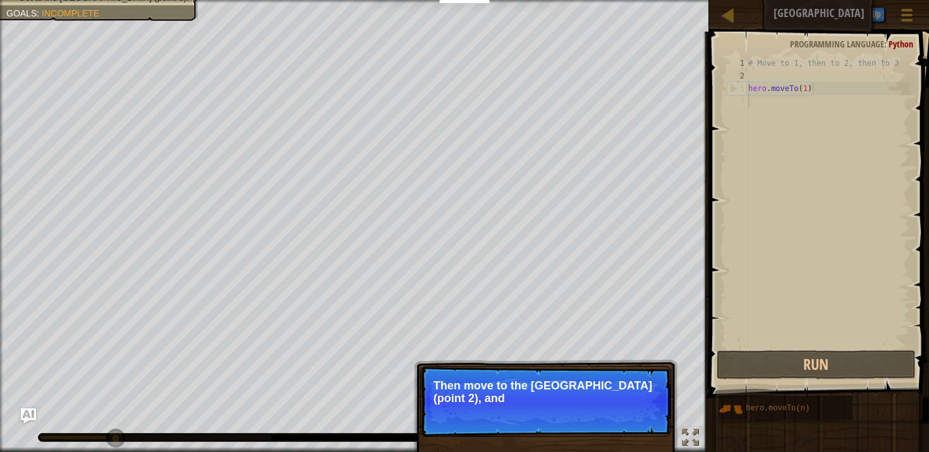
click at [639, 418] on p "Skip (esc) Continue Then move to the [GEOGRAPHIC_DATA] (point 2), and" at bounding box center [545, 401] width 251 height 71
click at [639, 418] on p "Skip (esc) Continue Then move to the [GEOGRAPHIC_DATA] (point 2), and finally t…" at bounding box center [545, 401] width 251 height 71
click at [639, 418] on button "Continue" at bounding box center [634, 415] width 52 height 16
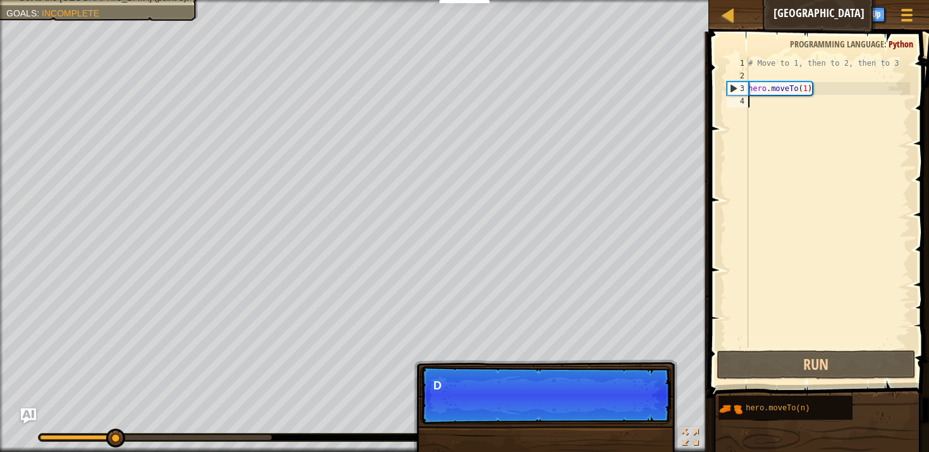
click at [639, 418] on p "Skip (esc) Continue D" at bounding box center [545, 395] width 251 height 58
click at [639, 418] on p "Skip (esc) Continue Don't change t" at bounding box center [545, 395] width 251 height 58
click at [639, 418] on p "Skip (esc) Continue Don't change the give" at bounding box center [545, 395] width 251 height 58
click at [639, 418] on p "Skip (esc) Continue Don't change the given code." at bounding box center [545, 395] width 251 height 58
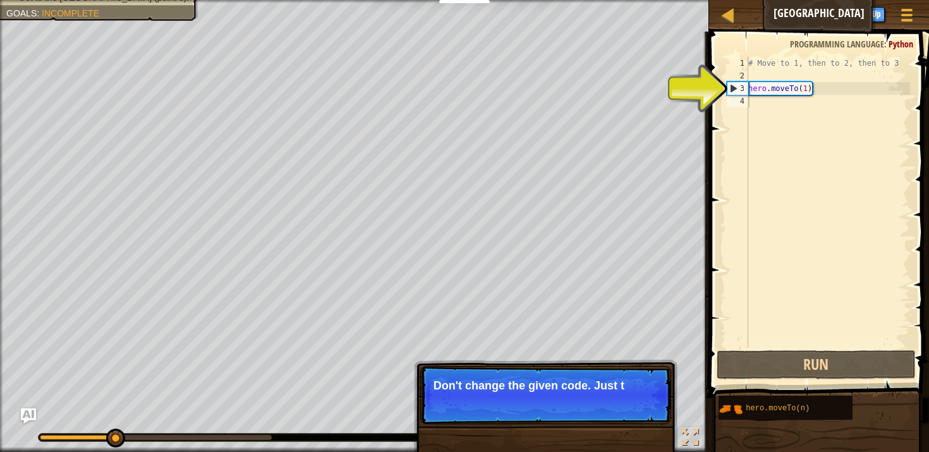
click at [639, 418] on p "Skip (esc) Continue Don't change the given code. Just t" at bounding box center [545, 395] width 251 height 58
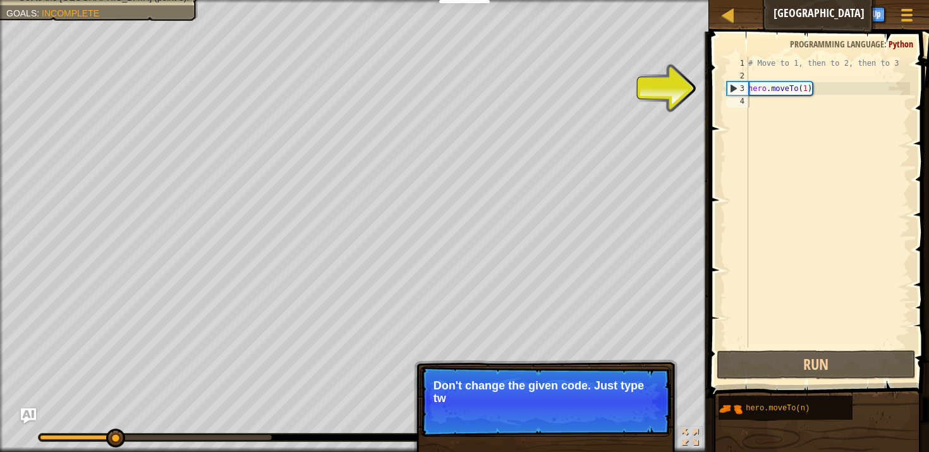
click at [639, 418] on p "Skip (esc) Continue Don't change the given code. Just type tw" at bounding box center [545, 401] width 251 height 71
click at [639, 418] on p "Skip (esc) Continue Don't change the given code. Just type two more" at bounding box center [545, 401] width 251 height 71
click at [639, 418] on p "Skip (esc) Continue Don't change the given code. Just type two more methods" at bounding box center [545, 401] width 251 height 71
click at [639, 418] on p "Skip (esc) Continue Don't change the given code. Just type two more methods her…" at bounding box center [545, 401] width 251 height 71
click at [639, 418] on button "Continue" at bounding box center [634, 415] width 52 height 16
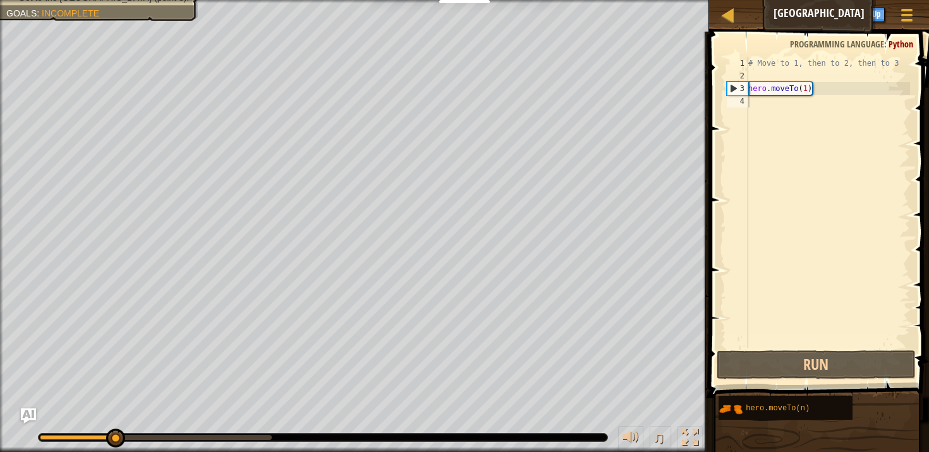
click at [639, 418] on div "Move towards the upper bridge. (point 1). Visit the [GEOGRAPHIC_DATA] (point 2)…" at bounding box center [464, 226] width 929 height 452
click at [804, 101] on div "# Move to 1, then to 2, then to 3 hero . moveTo ( 1 )" at bounding box center [827, 215] width 164 height 316
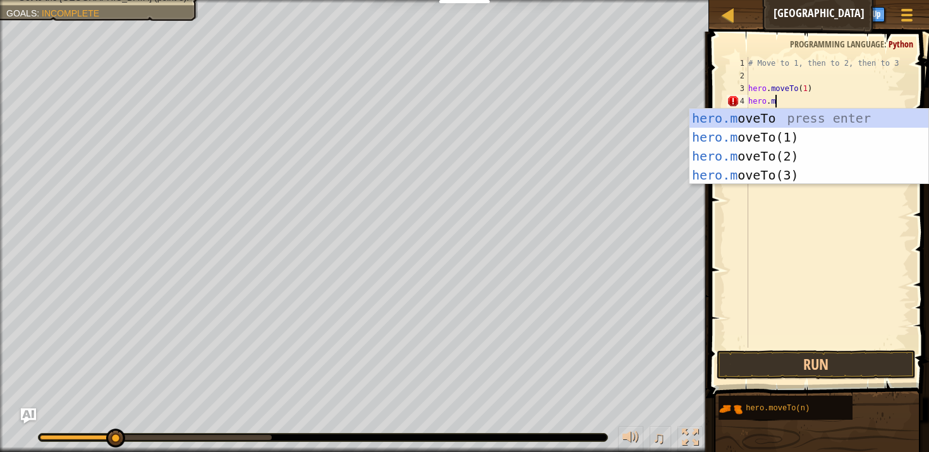
scroll to position [6, 2]
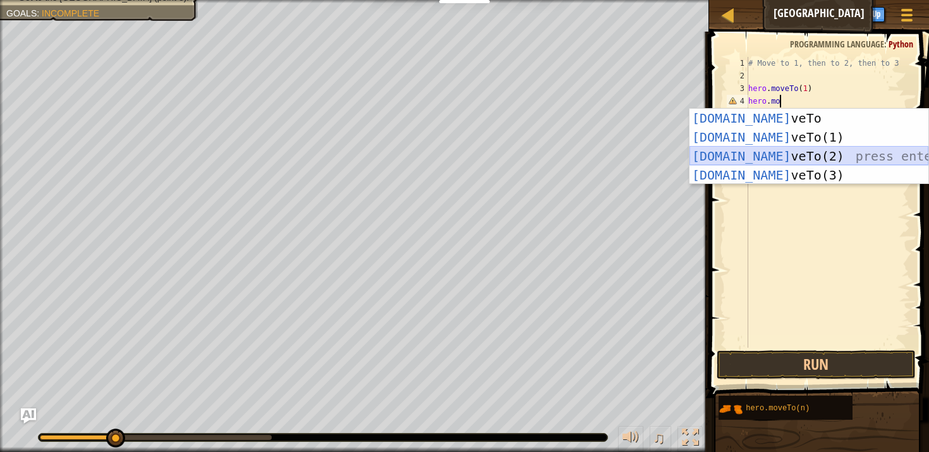
click at [809, 152] on div "[DOMAIN_NAME] veTo press enter [DOMAIN_NAME] veTo(1) press enter [DOMAIN_NAME] …" at bounding box center [808, 166] width 239 height 114
type textarea "hero.moveTo(2)"
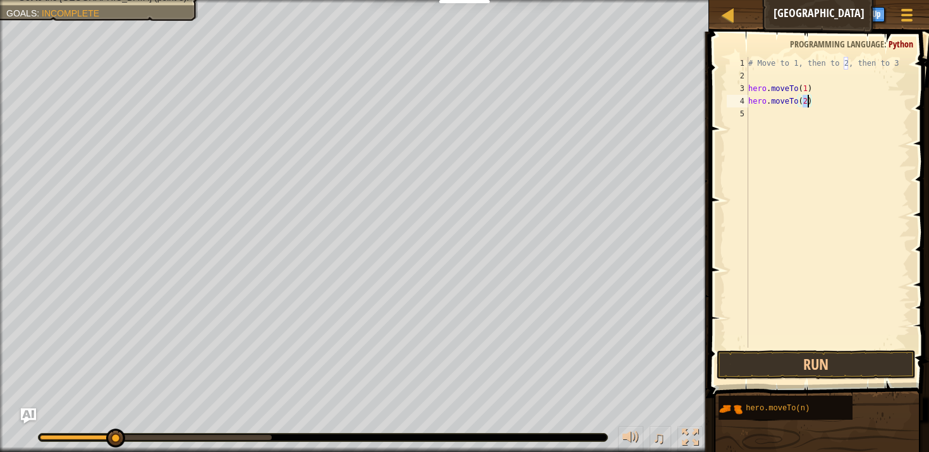
click at [800, 118] on div "# Move to 1, then to 2, then to 3 hero . moveTo ( 1 ) hero . moveTo ( 2 )" at bounding box center [827, 215] width 164 height 316
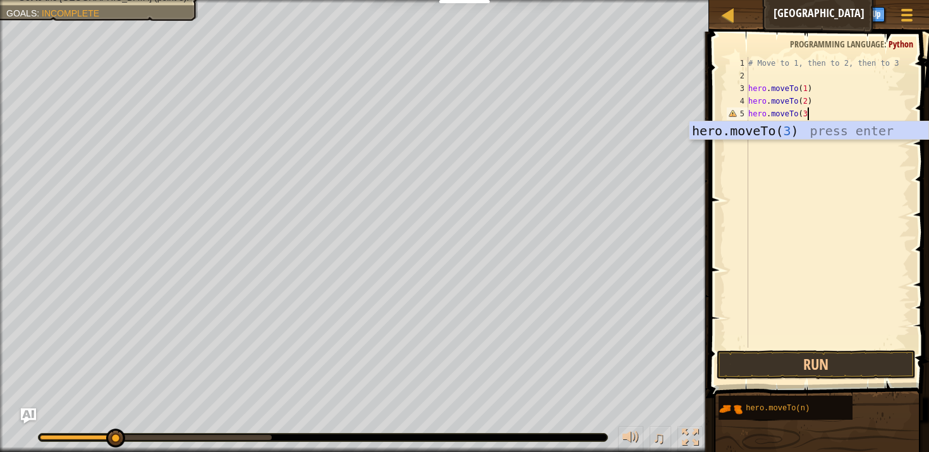
scroll to position [6, 4]
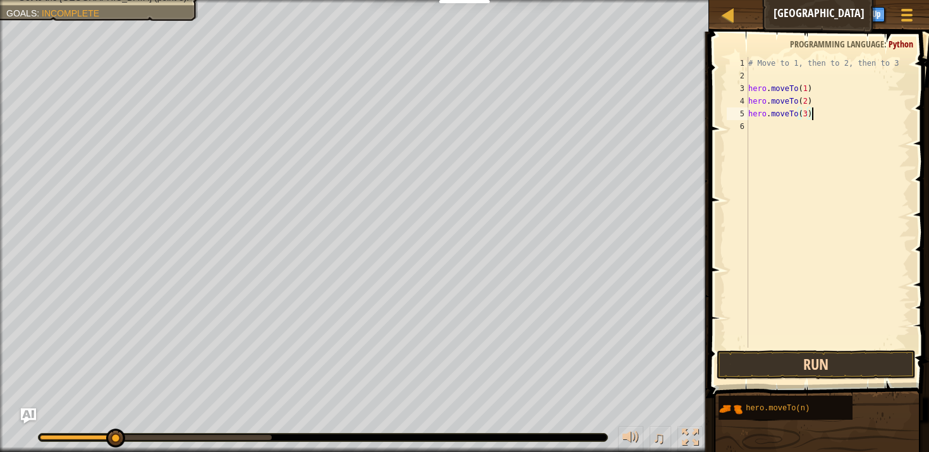
type textarea "hero.moveTo(3)"
click at [800, 365] on button "Run" at bounding box center [815, 364] width 199 height 29
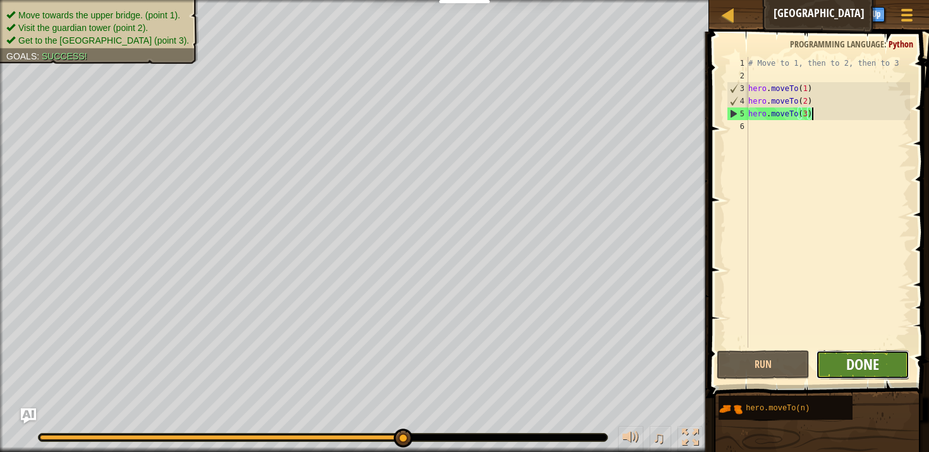
click at [866, 363] on span "Done" at bounding box center [862, 364] width 33 height 20
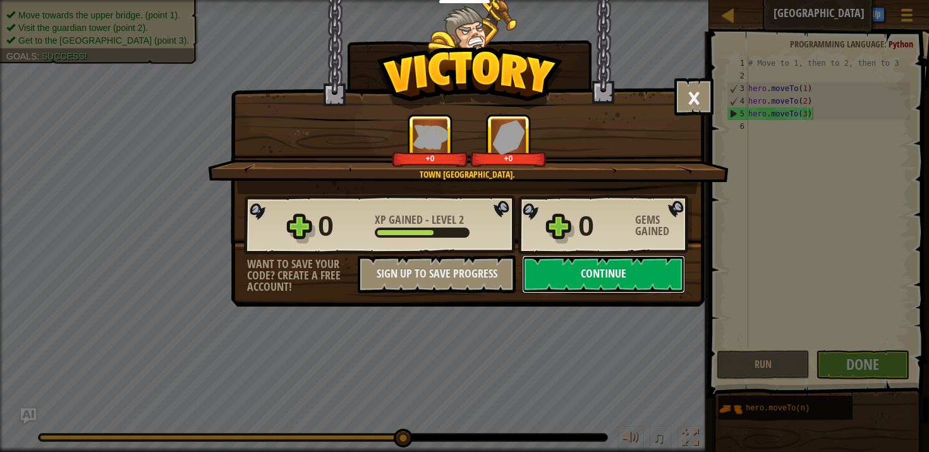
click at [657, 268] on button "Continue" at bounding box center [603, 274] width 163 height 38
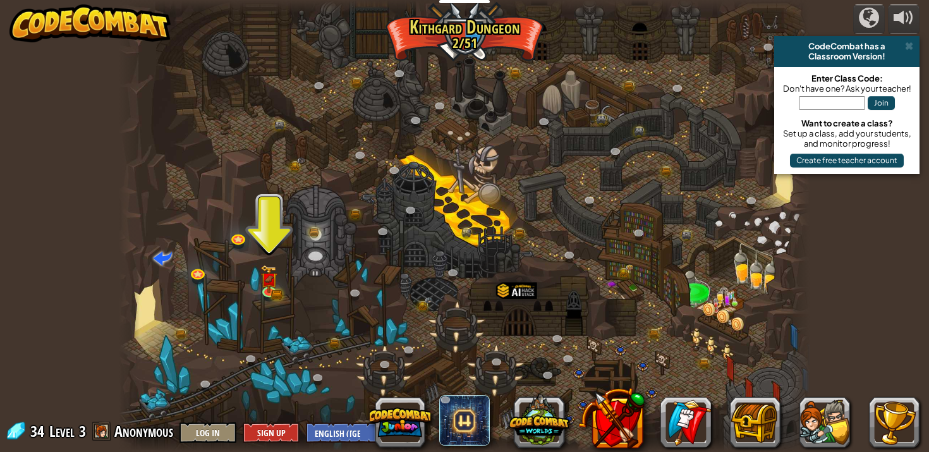
click at [256, 294] on div at bounding box center [464, 226] width 691 height 452
click at [267, 291] on div at bounding box center [269, 289] width 14 height 14
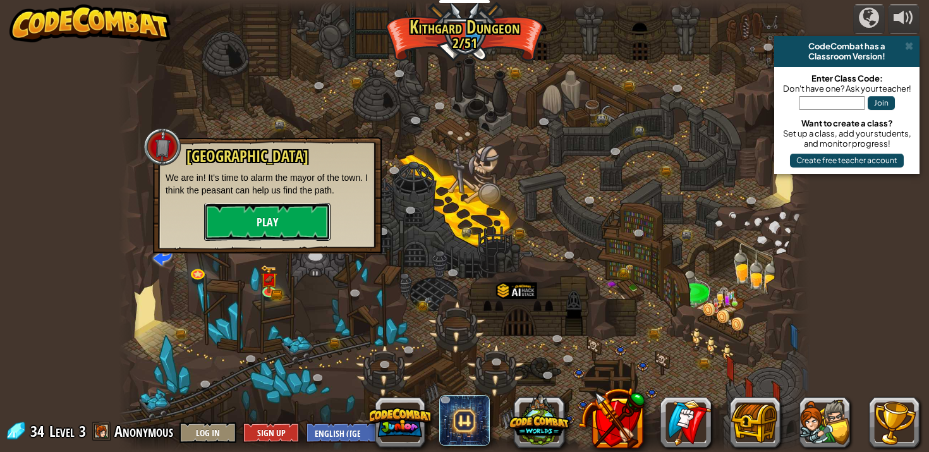
click at [290, 230] on button "Play" at bounding box center [267, 222] width 126 height 38
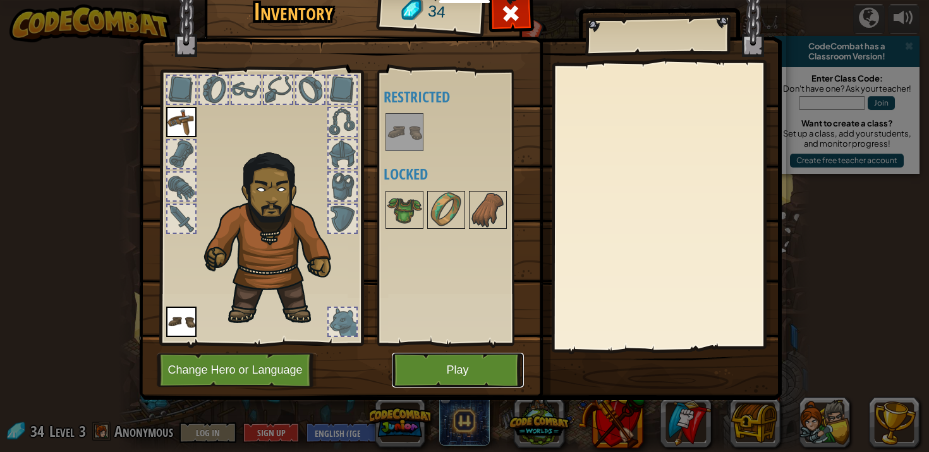
click at [439, 368] on button "Play" at bounding box center [458, 370] width 132 height 35
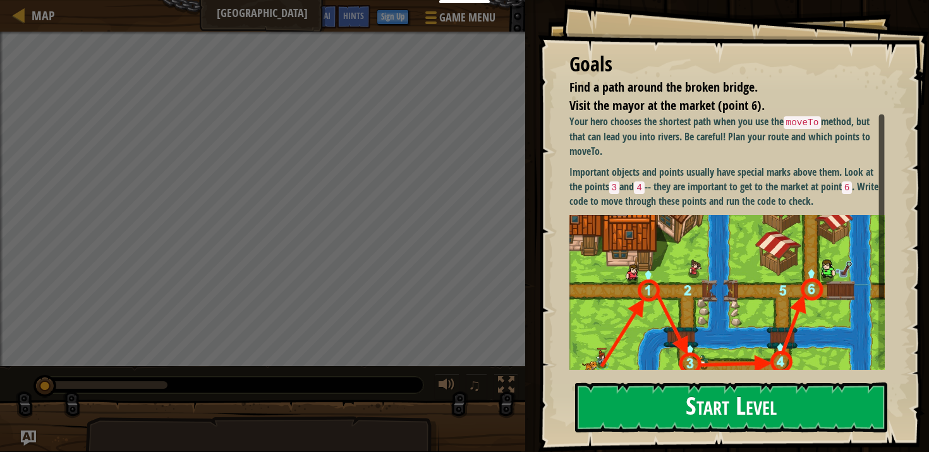
click at [739, 419] on button "Start Level" at bounding box center [731, 407] width 312 height 50
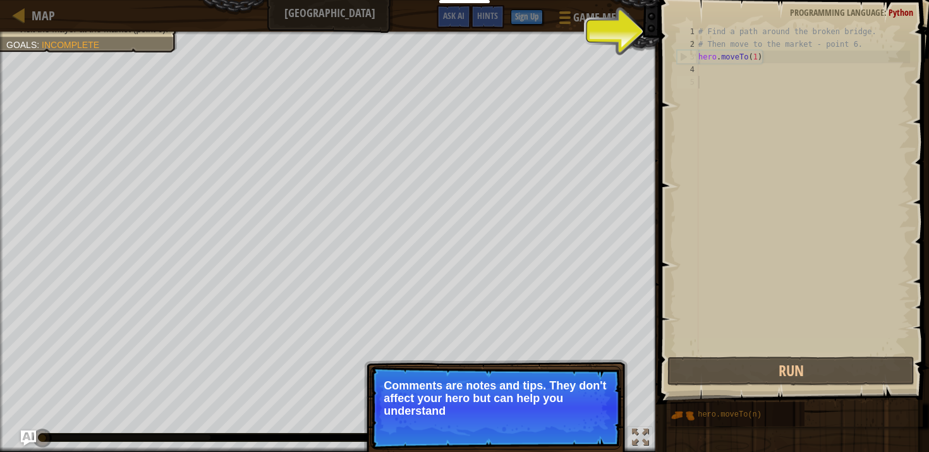
click at [577, 415] on p "Comments are notes and tips. They don't affect your hero but can help you under…" at bounding box center [495, 398] width 224 height 38
click at [589, 415] on p "Comments are notes and tips. They don't affect your hero but can help you under…" at bounding box center [495, 398] width 224 height 38
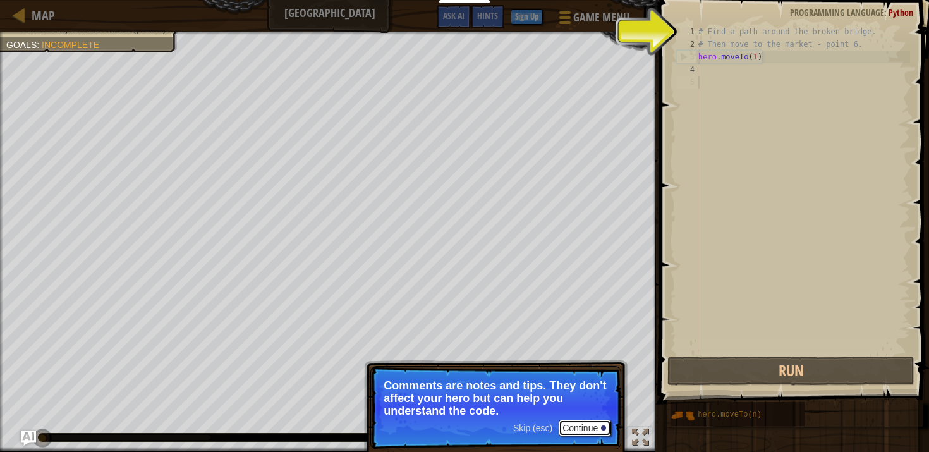
click at [586, 429] on button "Continue" at bounding box center [584, 427] width 52 height 16
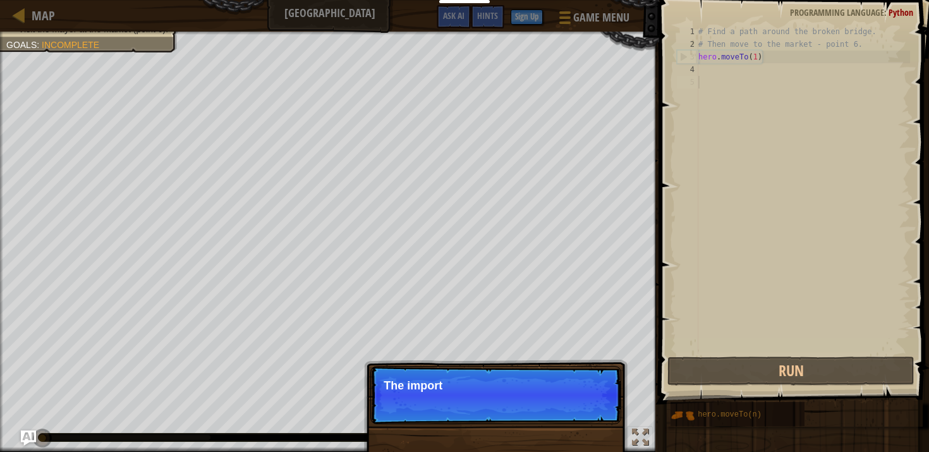
click at [586, 429] on div "Skip (esc) Continue The import" at bounding box center [495, 459] width 263 height 187
click at [586, 429] on div "Skip (esc) Continue The important obj" at bounding box center [495, 459] width 263 height 187
click at [586, 414] on p "Skip (esc) Continue The important objects an" at bounding box center [495, 395] width 251 height 58
click at [586, 414] on p "Skip (esc) Continue The important objects and poin" at bounding box center [495, 395] width 251 height 58
click at [586, 418] on p "Skip (esc) Continue The important objects and points usua" at bounding box center [495, 395] width 251 height 58
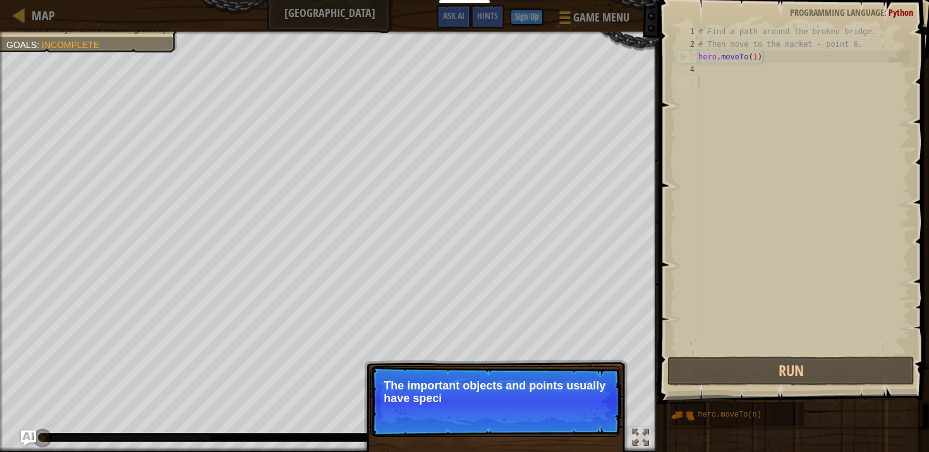
click at [586, 428] on p "Skip (esc) Continue The important objects and points usually have speci" at bounding box center [495, 401] width 251 height 71
click at [586, 428] on p "Skip (esc) Continue The important objects and points usually have special mark" at bounding box center [495, 401] width 251 height 71
click at [586, 428] on p "Skip (esc) Continue The important objects and points usually have special marks…" at bounding box center [495, 401] width 251 height 71
click at [580, 440] on div "Skip (esc) Continue The important objects and points usually have special marks…" at bounding box center [495, 459] width 263 height 187
click at [581, 431] on p "Skip (esc) Continue The important objects and points usually have special marks…" at bounding box center [495, 401] width 251 height 71
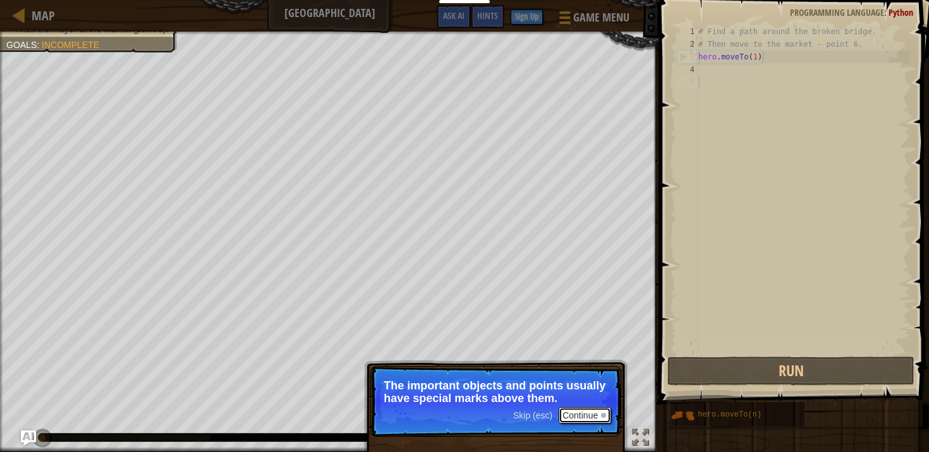
click at [586, 423] on button "Continue" at bounding box center [584, 415] width 52 height 16
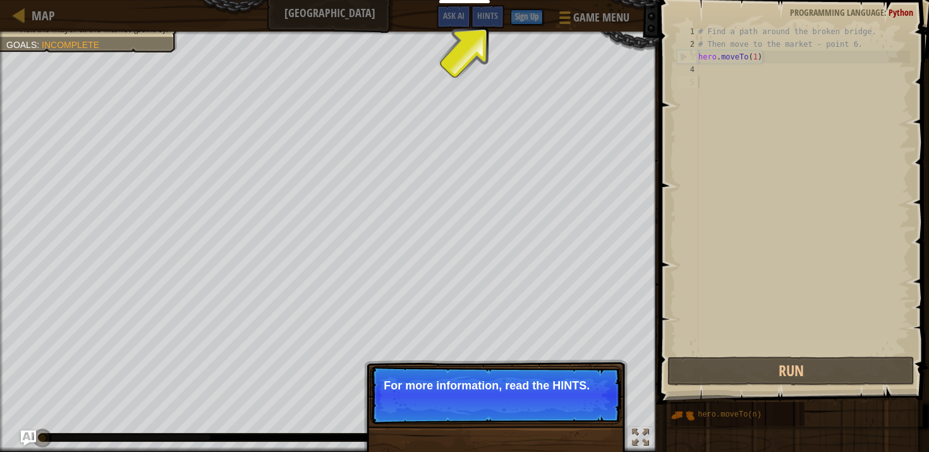
click at [573, 389] on p "For more information, read the HINTS." at bounding box center [495, 385] width 224 height 13
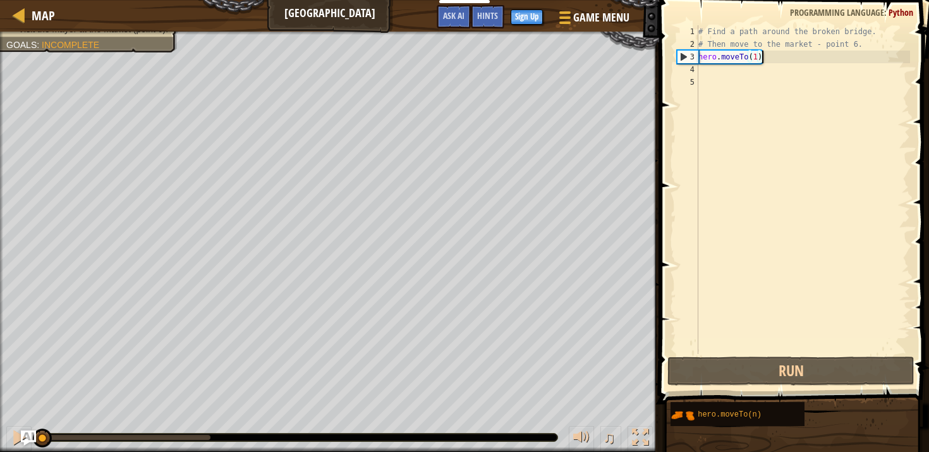
click at [773, 61] on div "# Find a path around the broken bridge. # Then move to the market - point 6. he…" at bounding box center [803, 202] width 214 height 354
type textarea "hero.moveTo(1)"
click at [760, 71] on div "# Find a path around the broken bridge. # Then move to the market - point 6. he…" at bounding box center [803, 202] width 214 height 354
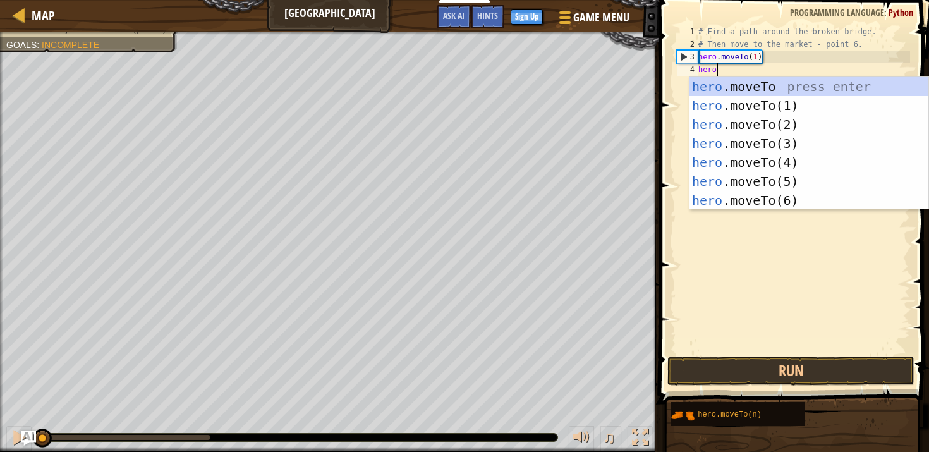
scroll to position [6, 1]
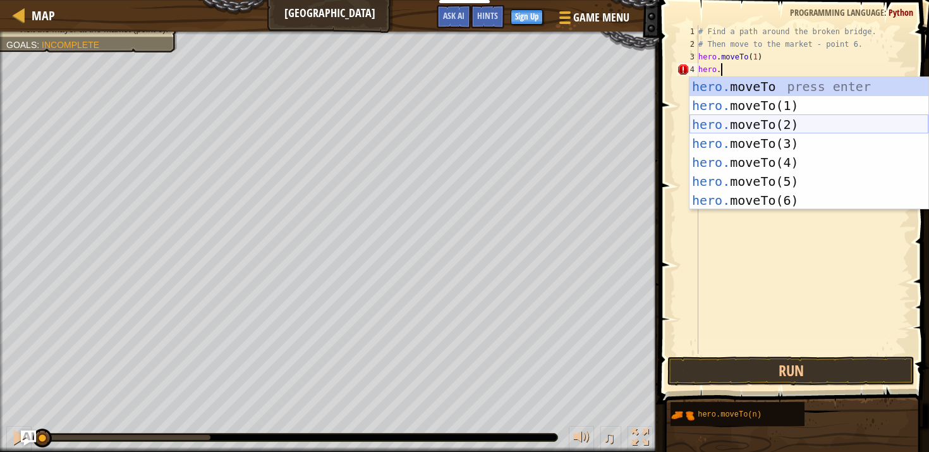
click at [758, 120] on div "hero. moveTo press enter hero. moveTo(1) press enter hero. moveTo(2) press ente…" at bounding box center [808, 162] width 239 height 171
type textarea "hero.moveTo(2)"
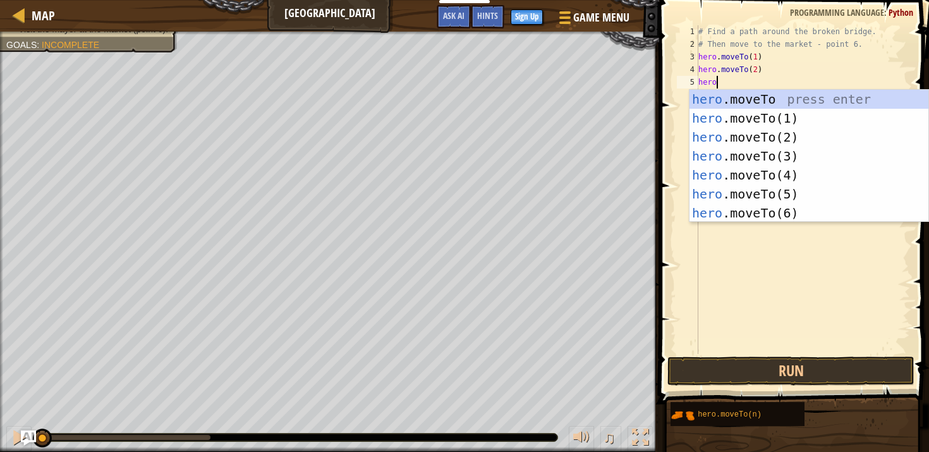
scroll to position [6, 1]
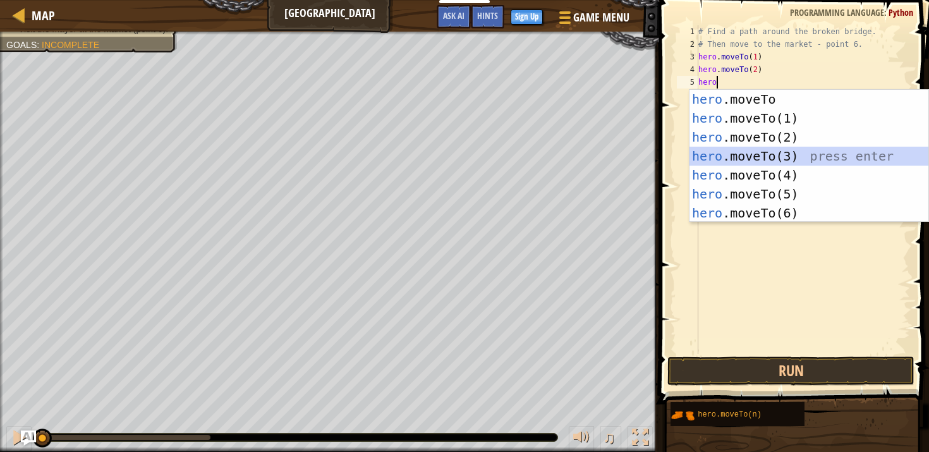
click at [765, 160] on div "hero .moveTo press enter hero .moveTo(1) press enter hero .moveTo(2) press ente…" at bounding box center [808, 175] width 239 height 171
type textarea "hero.moveTo(3)"
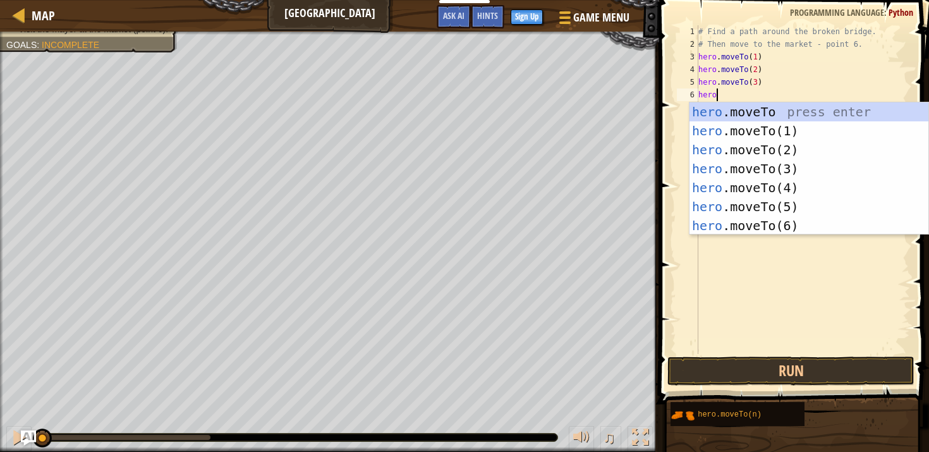
scroll to position [6, 1]
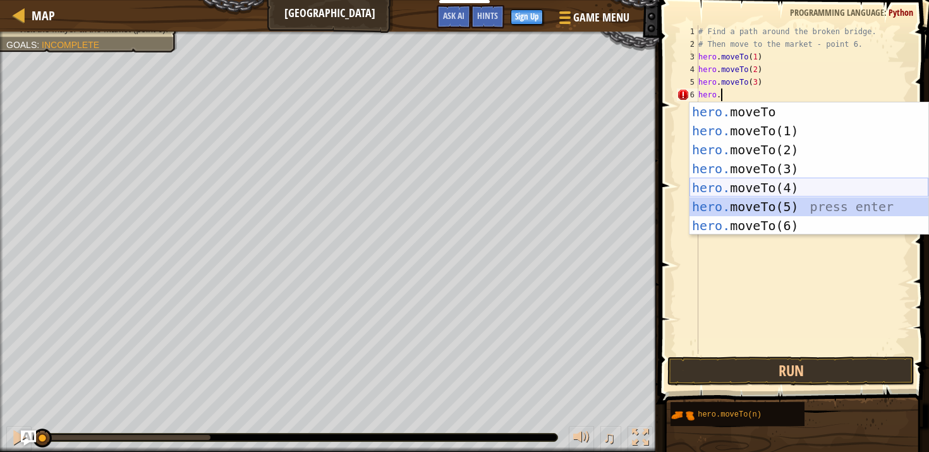
drag, startPoint x: 788, startPoint y: 210, endPoint x: 795, endPoint y: 182, distance: 28.8
click at [795, 182] on div "hero. moveTo press enter hero. moveTo(1) press enter hero. moveTo(2) press ente…" at bounding box center [808, 187] width 239 height 171
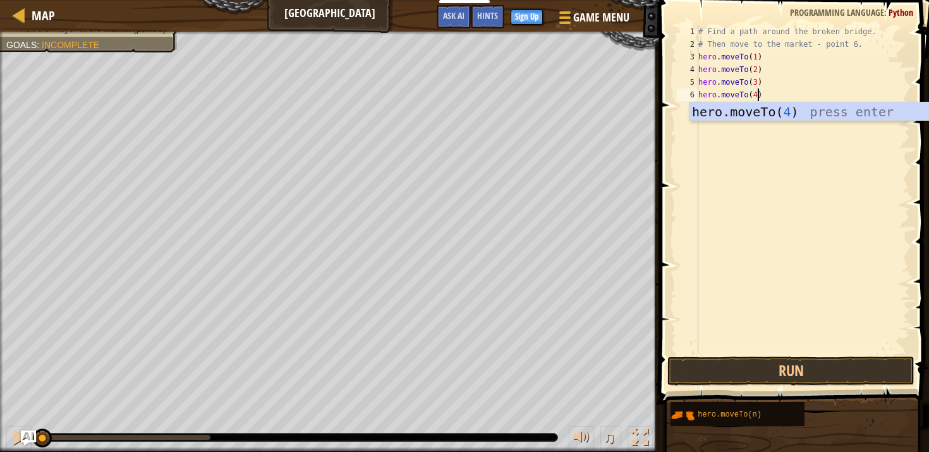
scroll to position [6, 4]
click at [792, 85] on div "# Find a path around the broken bridge. # Then move to the market - point 6. he…" at bounding box center [803, 202] width 214 height 354
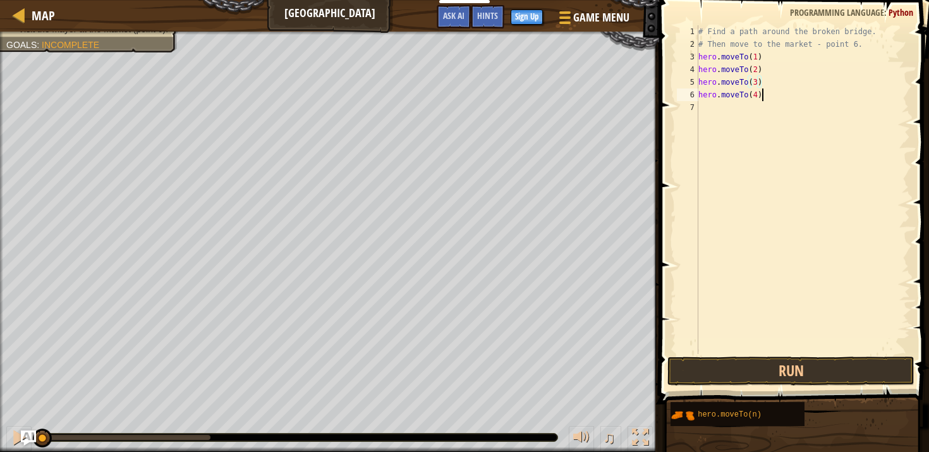
click at [790, 97] on div "# Find a path around the broken bridge. # Then move to the market - point 6. he…" at bounding box center [803, 202] width 214 height 354
type textarea "hero.moveTo(4)"
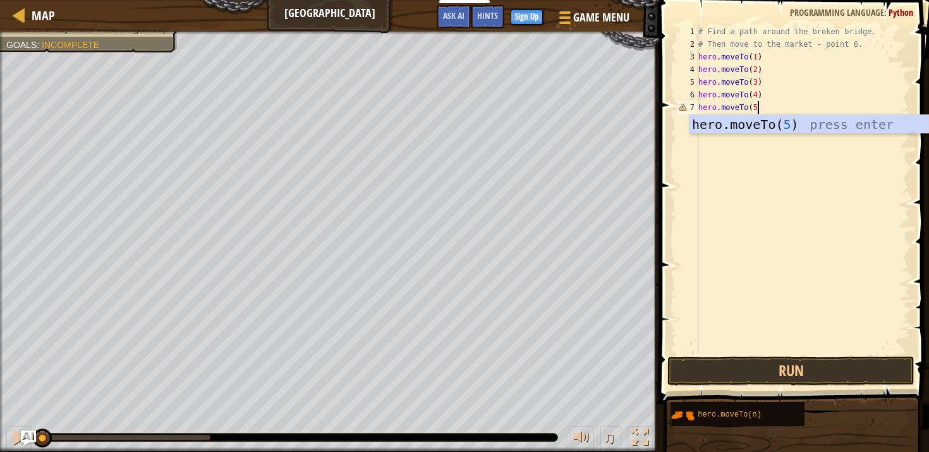
type textarea "hero.moveTo(5)"
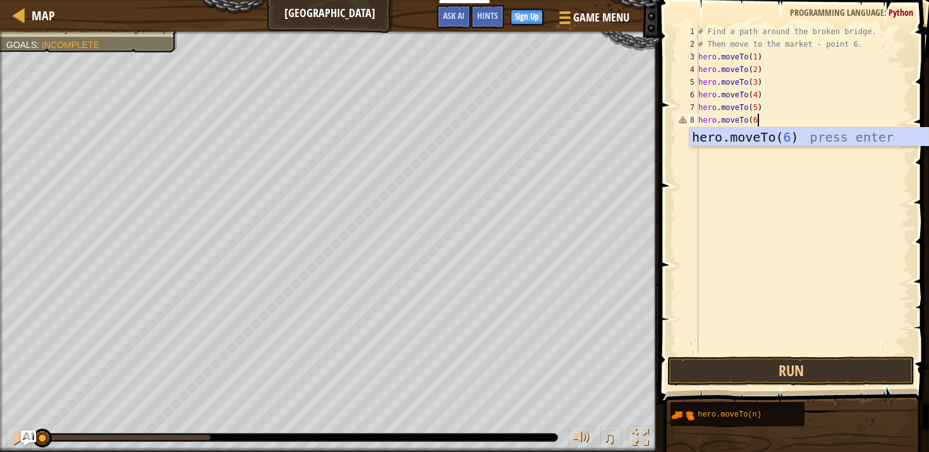
type textarea "hero.moveTo(6)"
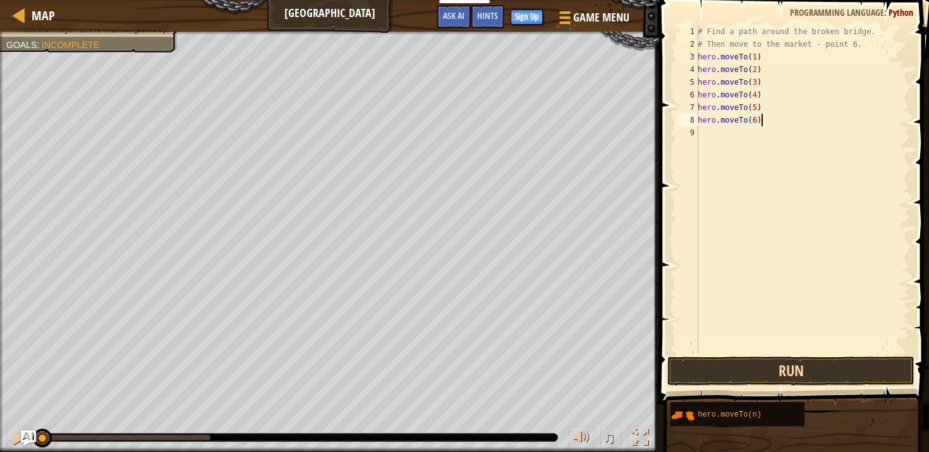
type textarea "hero.moveTo(6)"
click at [788, 373] on button "Run" at bounding box center [790, 370] width 247 height 29
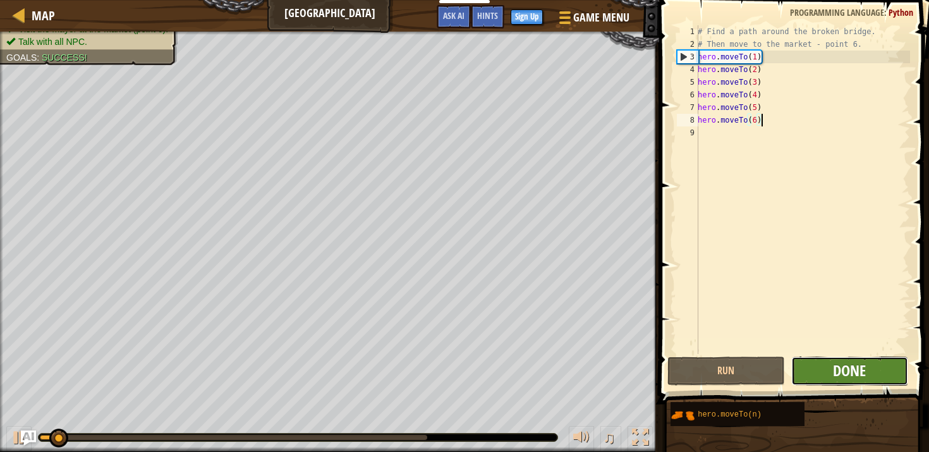
click at [833, 368] on span "Done" at bounding box center [849, 370] width 33 height 20
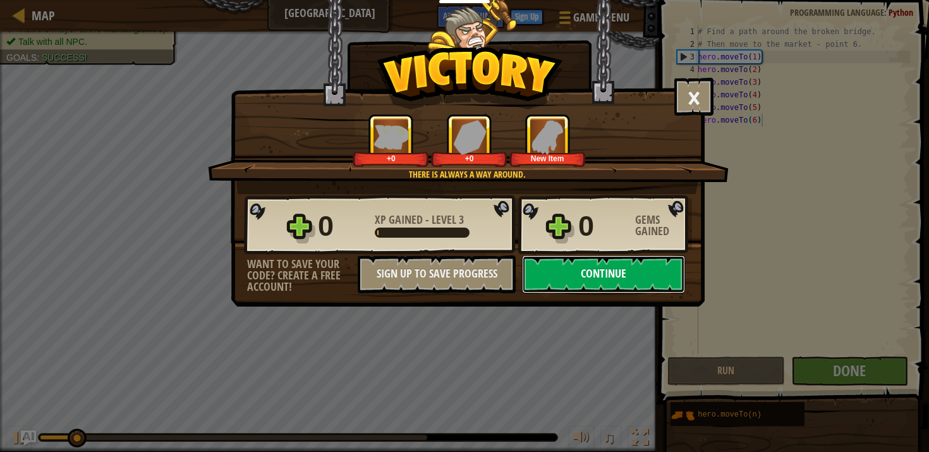
click at [648, 266] on button "Continue" at bounding box center [603, 274] width 163 height 38
